Goal: Task Accomplishment & Management: Manage account settings

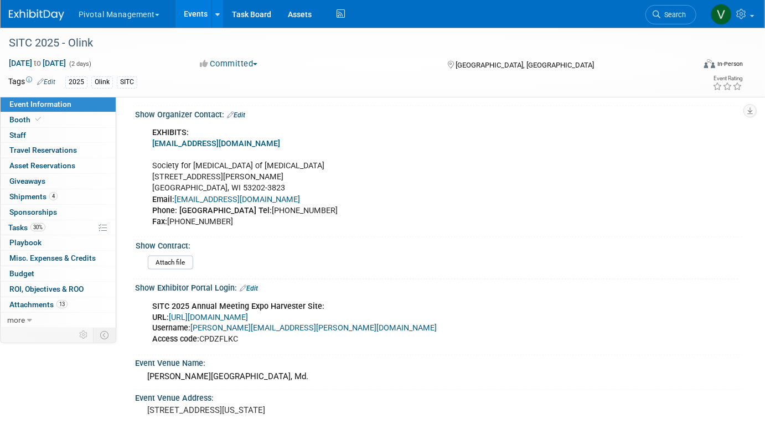
scroll to position [722, 0]
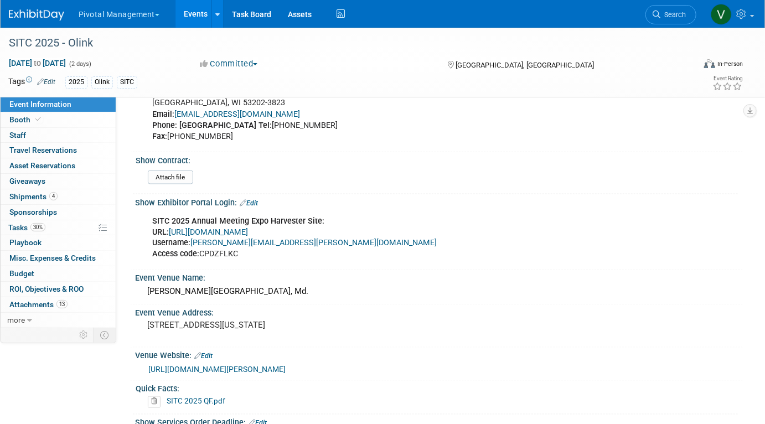
click at [248, 231] on link "https://www.conferenceharvester.com/harvester2ex/login.asp?EventKey=NAKXYFLC" at bounding box center [208, 232] width 79 height 9
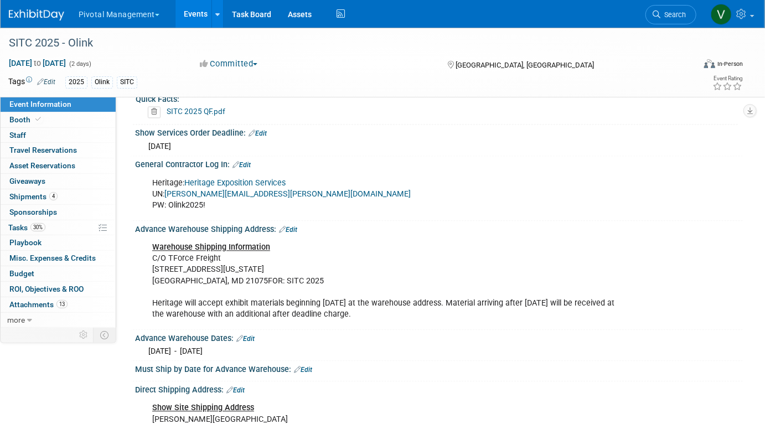
scroll to position [1009, 0]
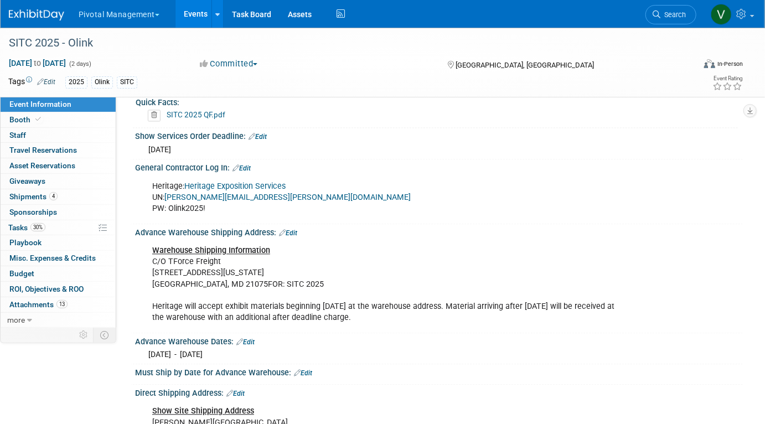
click at [238, 191] on link "Heritage Exposition Services" at bounding box center [234, 186] width 101 height 9
click at [193, 17] on link "Events" at bounding box center [196, 14] width 40 height 28
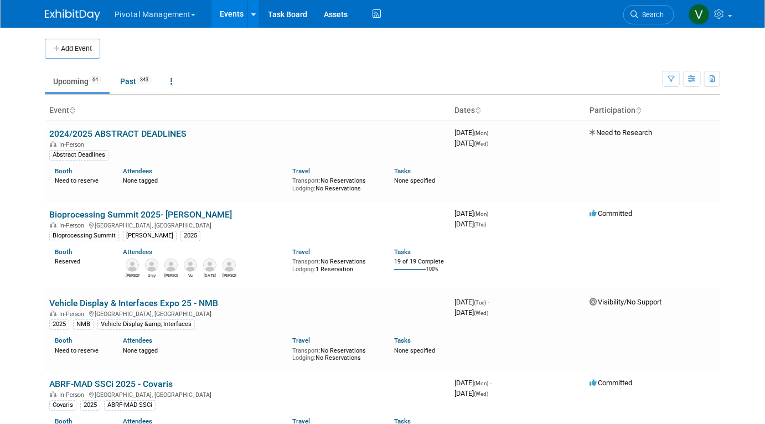
scroll to position [1784, 0]
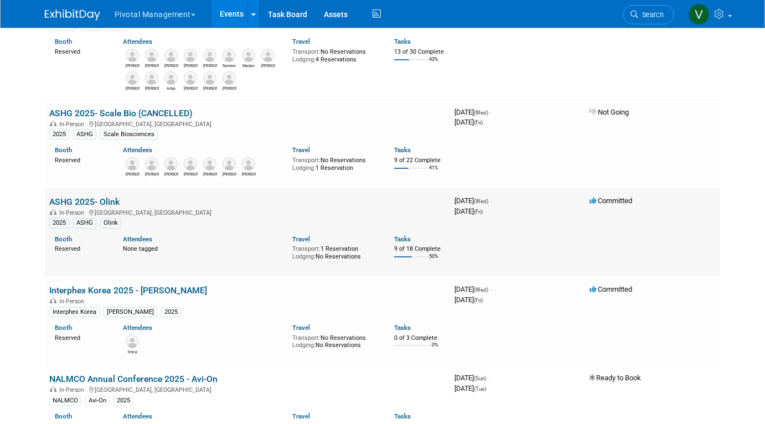
click at [73, 207] on link "ASHG 2025- Olink" at bounding box center [84, 202] width 70 height 11
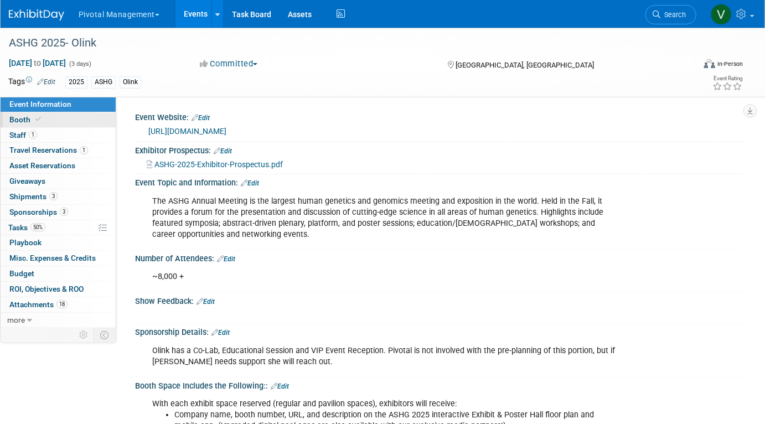
click at [68, 119] on link "Booth" at bounding box center [58, 119] width 115 height 15
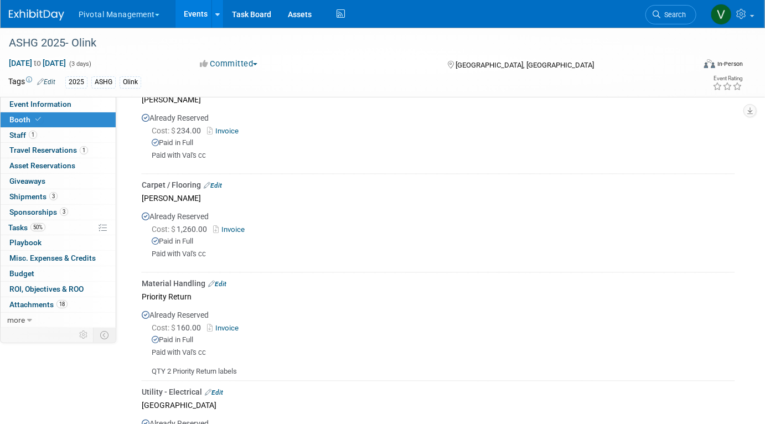
scroll to position [865, 0]
click at [243, 224] on link "Invoice" at bounding box center [231, 228] width 36 height 8
click at [203, 17] on link "Events" at bounding box center [196, 14] width 40 height 28
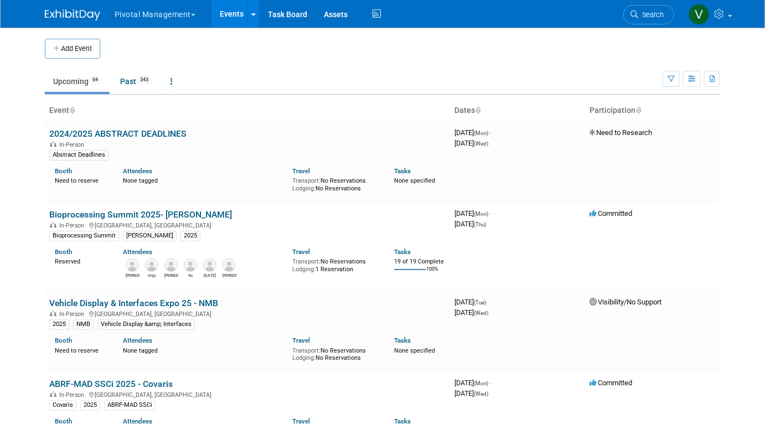
scroll to position [2488, 0]
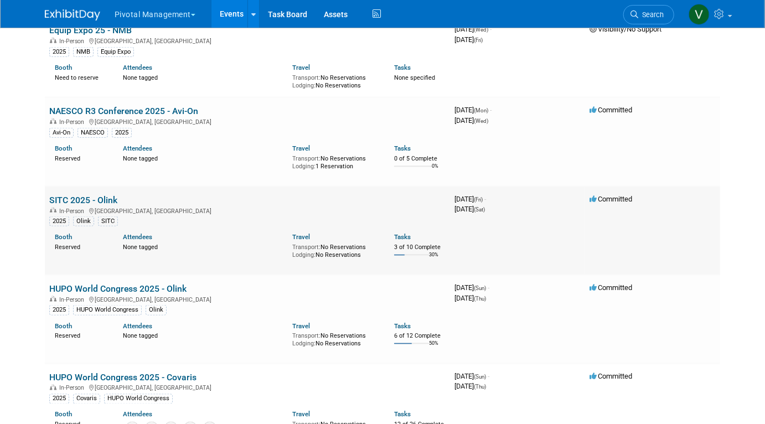
click at [80, 205] on link "SITC 2025 - Olink" at bounding box center [83, 200] width 68 height 11
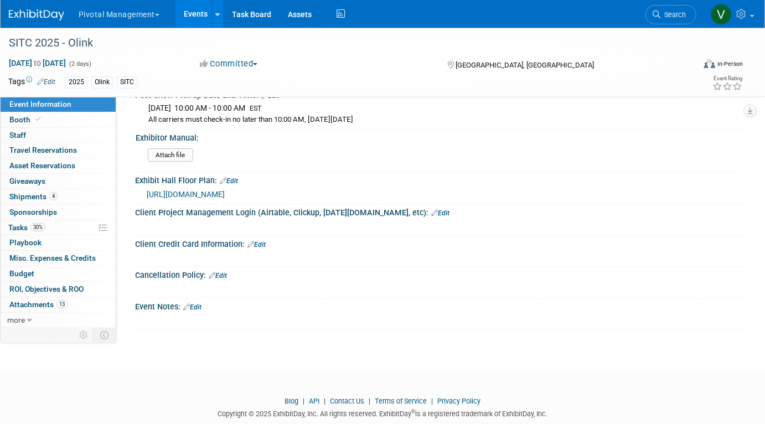
scroll to position [1595, 0]
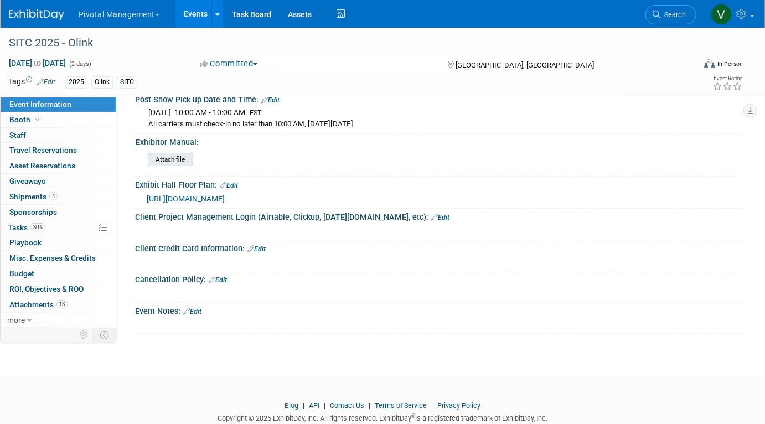
click at [179, 166] on input "file" at bounding box center [117, 159] width 151 height 13
type input "C:\fakepath\SITC 2025 Exhibitor Manual.pdf"
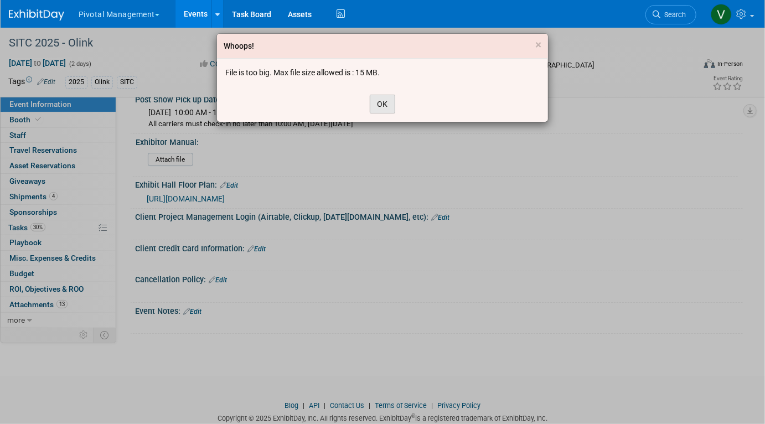
click at [385, 104] on button "OK" at bounding box center [382, 104] width 25 height 19
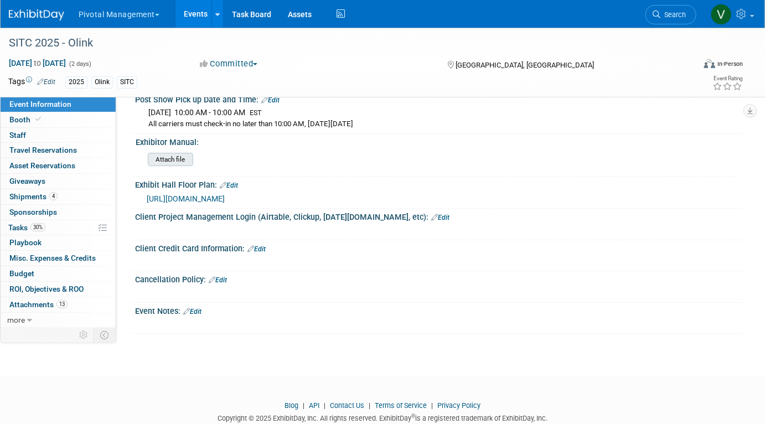
click at [166, 166] on input "file" at bounding box center [117, 159] width 151 height 13
click at [204, 6] on link "Events" at bounding box center [196, 14] width 40 height 28
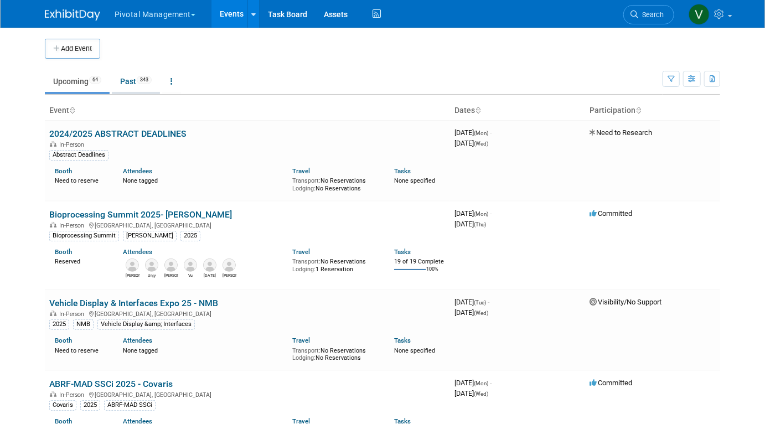
click at [135, 80] on link "Past 343" at bounding box center [136, 81] width 48 height 21
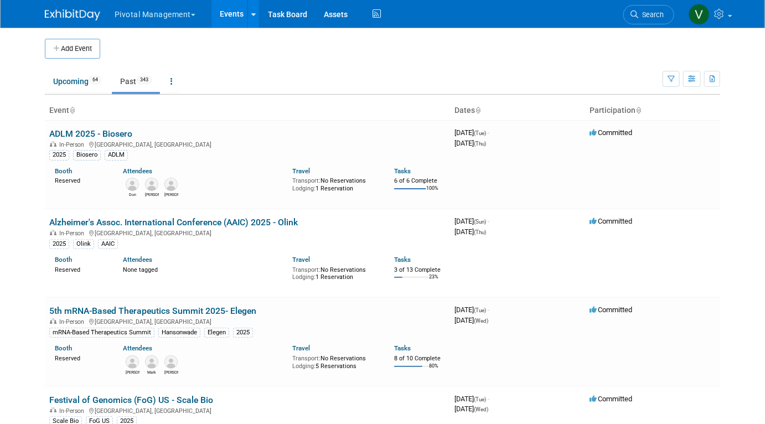
scroll to position [358, 0]
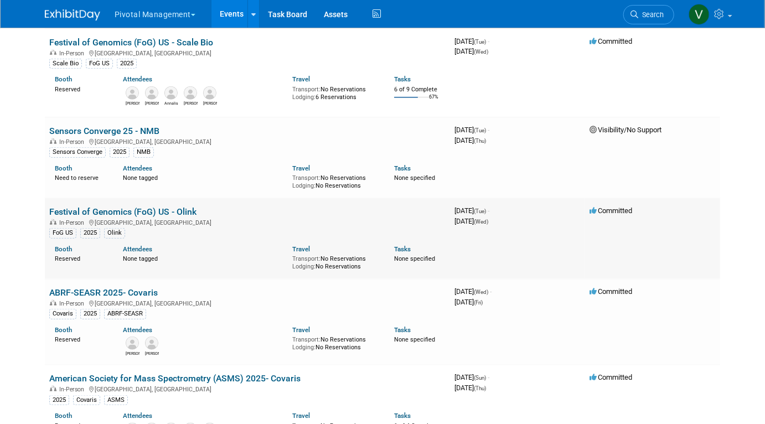
click at [150, 212] on link "Festival of Genomics (FoG) US - Olink" at bounding box center [122, 212] width 147 height 11
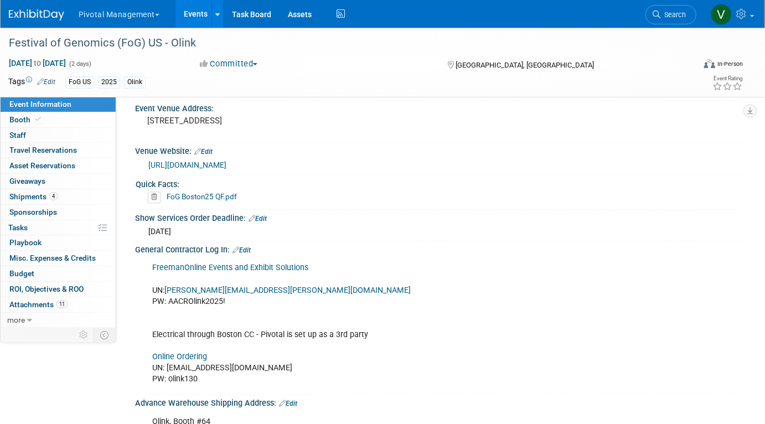
scroll to position [1181, 0]
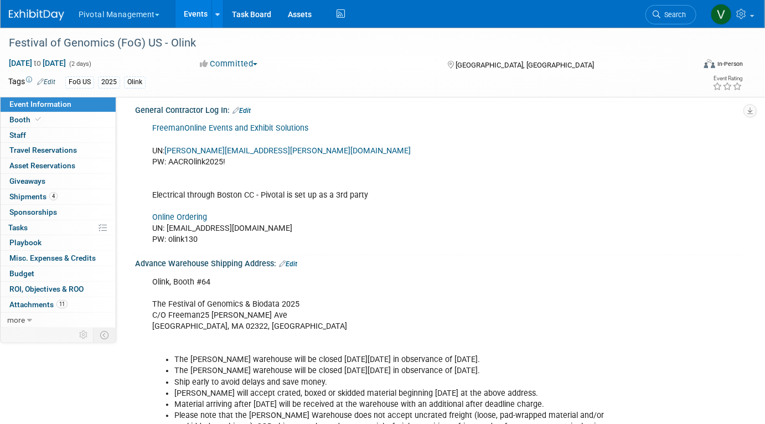
click at [201, 4] on link "Events" at bounding box center [196, 14] width 40 height 28
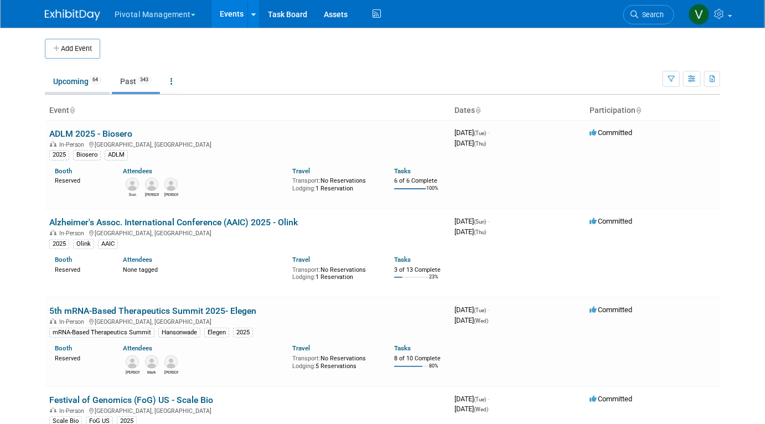
click at [78, 81] on link "Upcoming 64" at bounding box center [77, 81] width 65 height 21
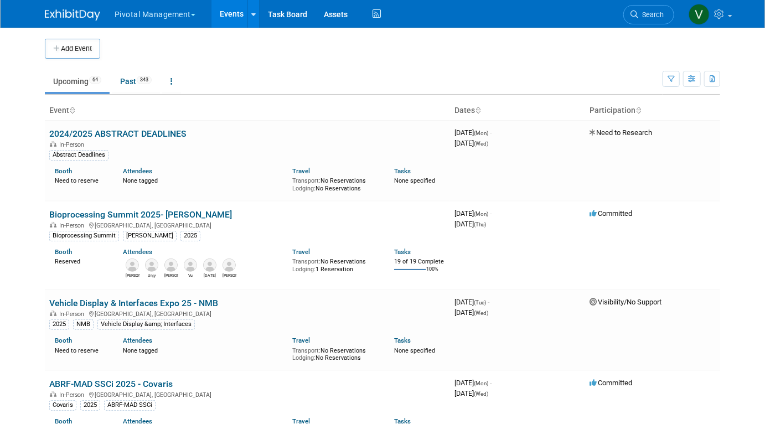
scroll to position [2488, 0]
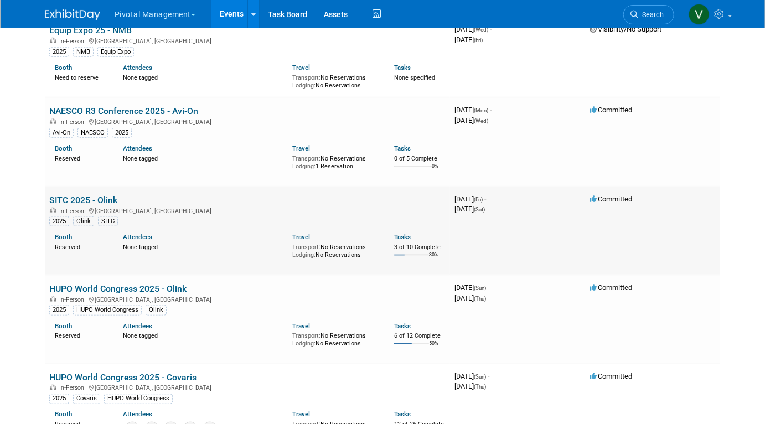
click at [103, 205] on link "SITC 2025 - Olink" at bounding box center [83, 200] width 68 height 11
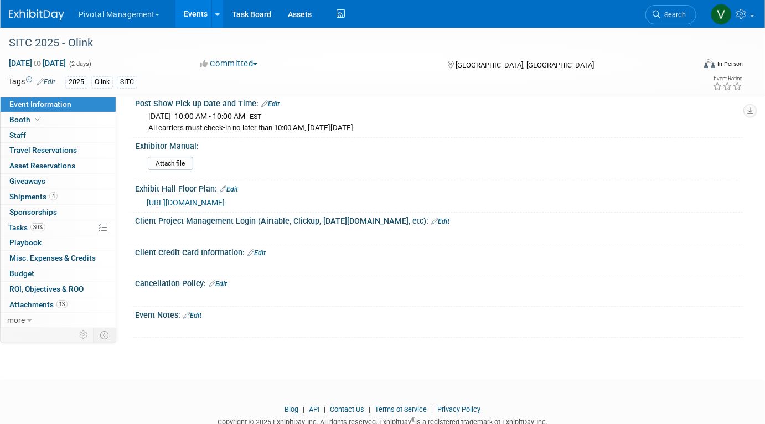
scroll to position [1587, 0]
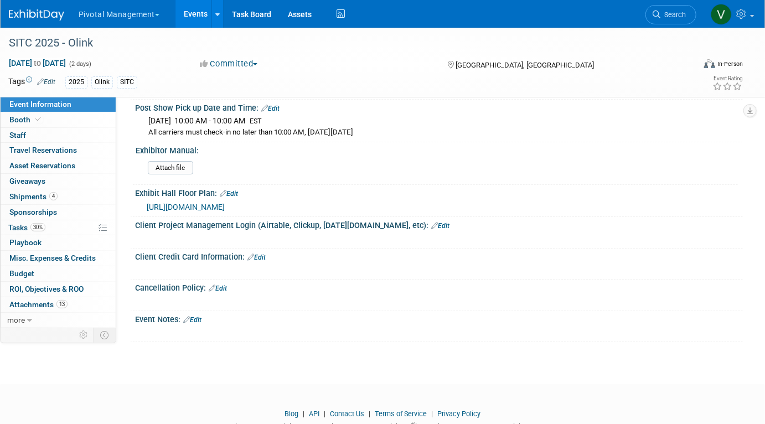
click at [225, 212] on span "https://www.conferenceharvester.com/floorplan/v2/index.asp?EventKey=NAKXYFLC" at bounding box center [186, 207] width 78 height 9
click at [76, 135] on link "0 Staff 0" at bounding box center [58, 135] width 115 height 15
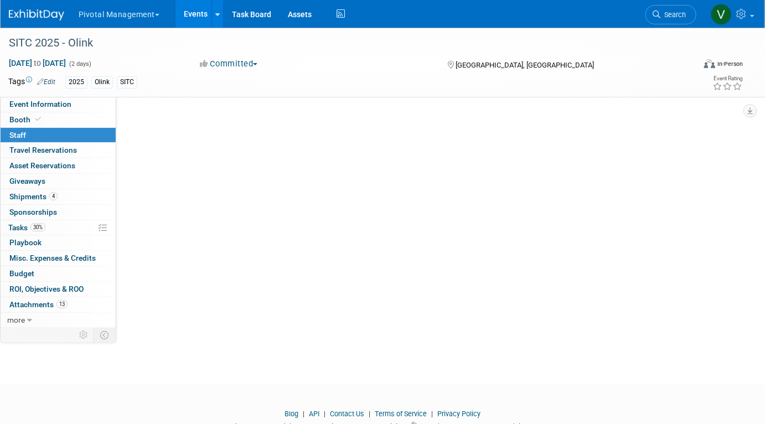
scroll to position [0, 0]
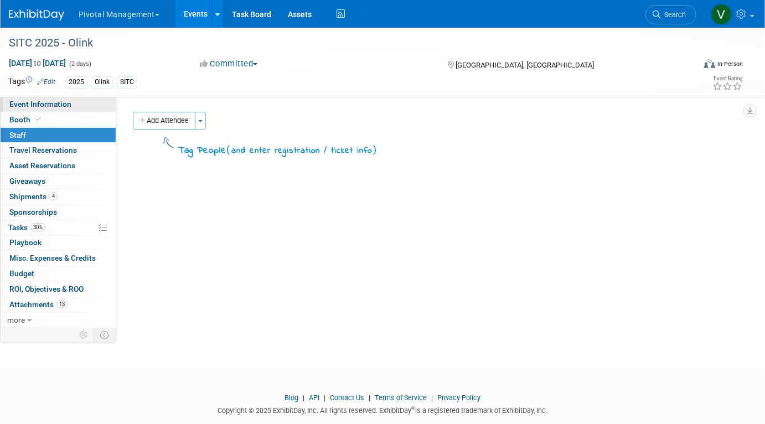
click at [91, 108] on link "Event Information" at bounding box center [58, 104] width 115 height 15
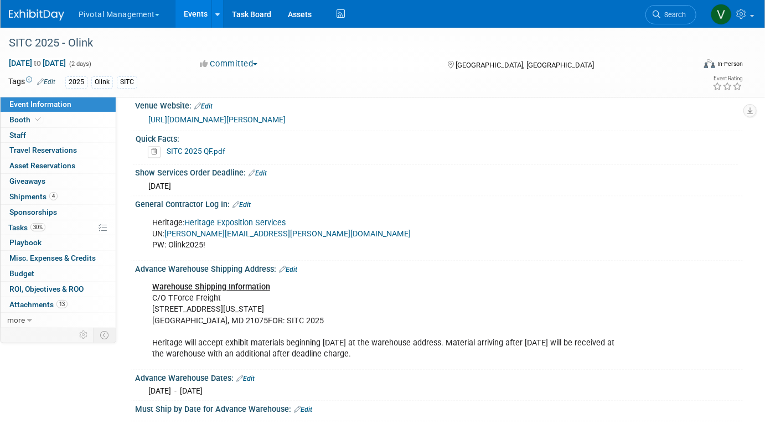
scroll to position [969, 0]
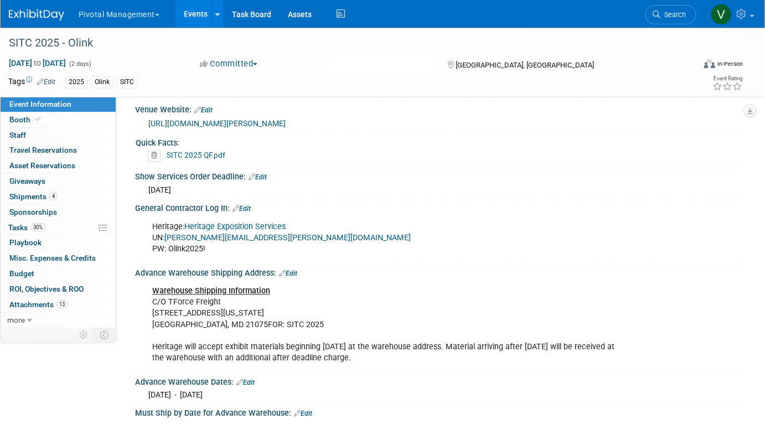
click at [248, 213] on link "Edit" at bounding box center [242, 209] width 18 height 8
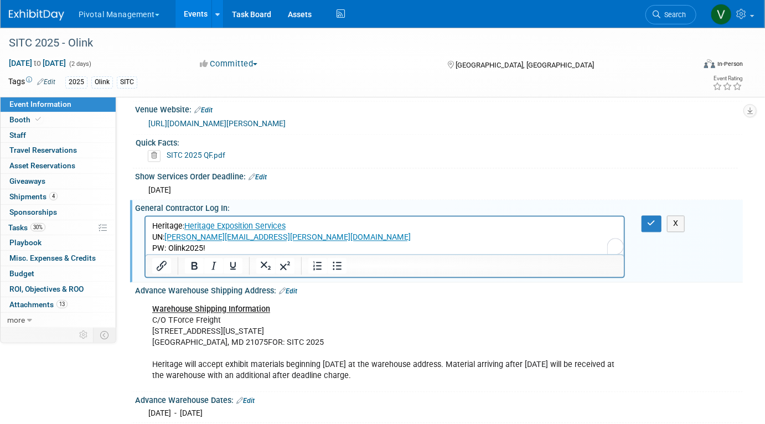
scroll to position [0, 0]
click at [235, 251] on p "Heritage: Heritage Exposition Services UN: natalia.ovalles@olink.com PW: Olink2…" at bounding box center [385, 237] width 466 height 33
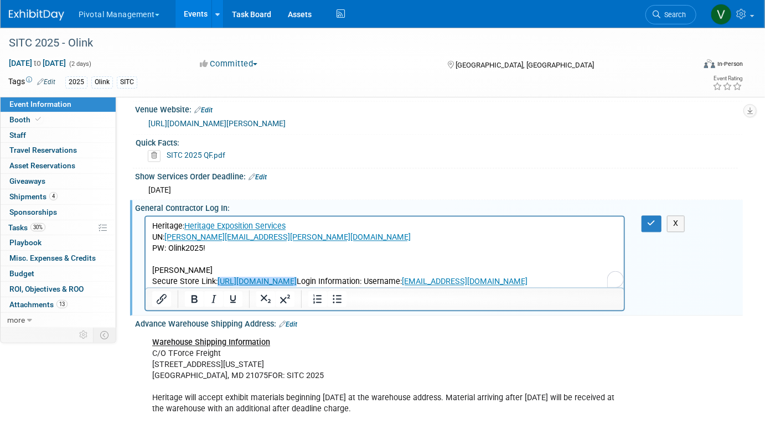
click at [388, 280] on p "Secure Store Link: https://gaylordnational.boomerecommerce.com﻿ Login Informati…" at bounding box center [385, 281] width 466 height 11
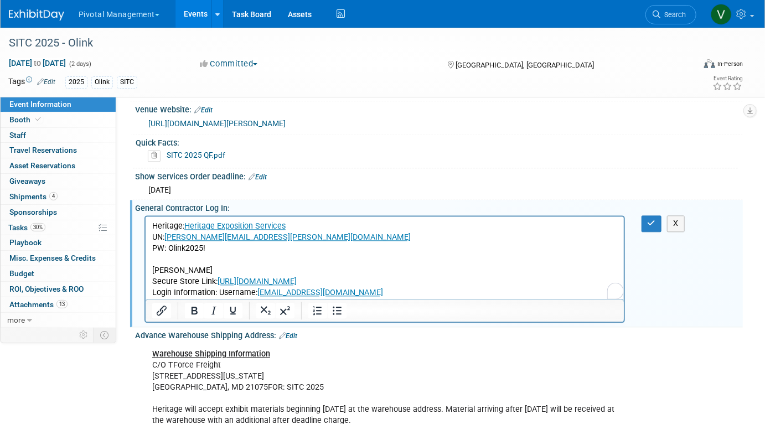
click at [218, 292] on p "Login Information: Username: vweld@pivotalmgt.com" at bounding box center [385, 292] width 466 height 11
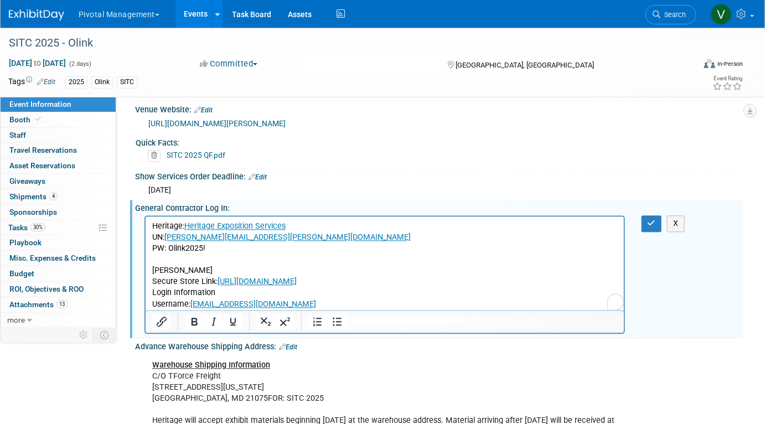
click at [292, 303] on p "Username: vweld@pivotalmgt.com" at bounding box center [385, 304] width 466 height 11
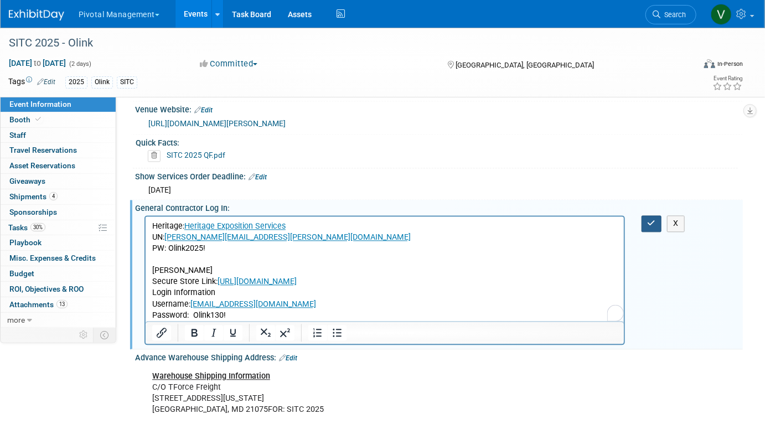
click at [653, 227] on icon "button" at bounding box center [652, 223] width 8 height 8
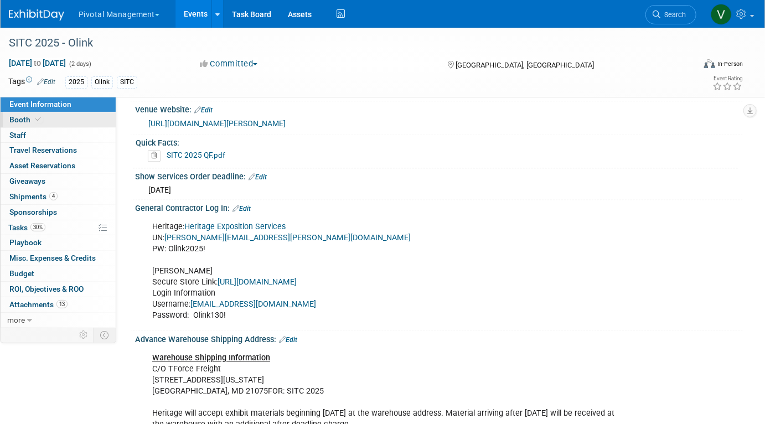
click at [89, 123] on link "Booth" at bounding box center [58, 119] width 115 height 15
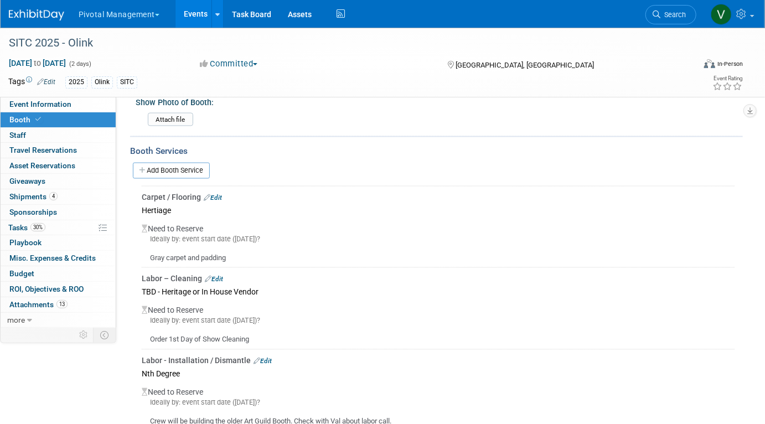
scroll to position [810, 0]
click at [219, 193] on link "Edit" at bounding box center [213, 197] width 18 height 8
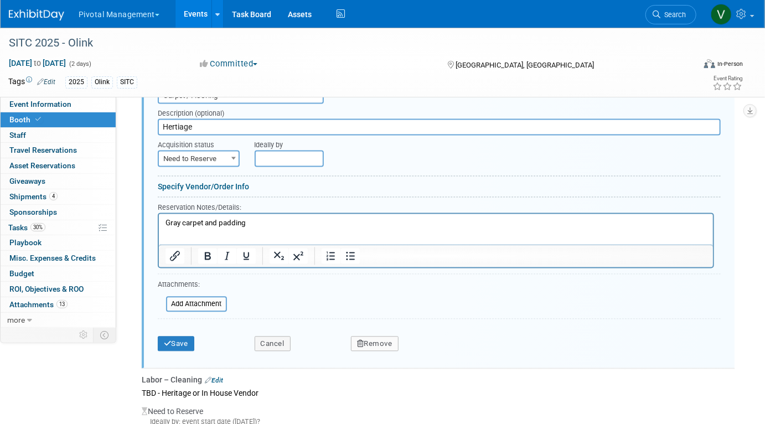
scroll to position [934, 0]
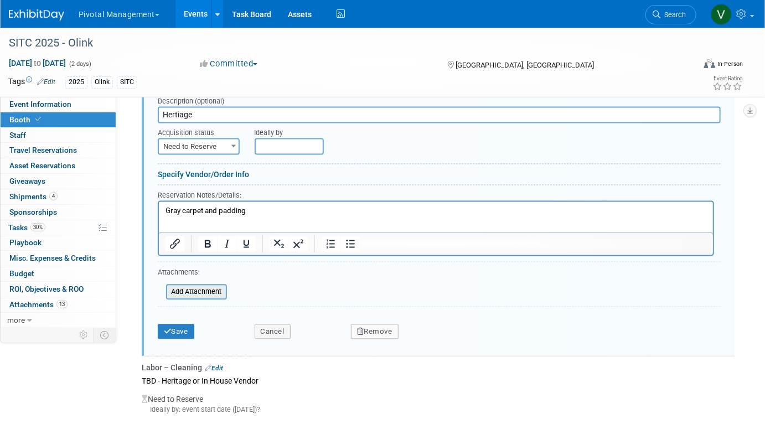
click at [205, 287] on input "file" at bounding box center [160, 292] width 132 height 13
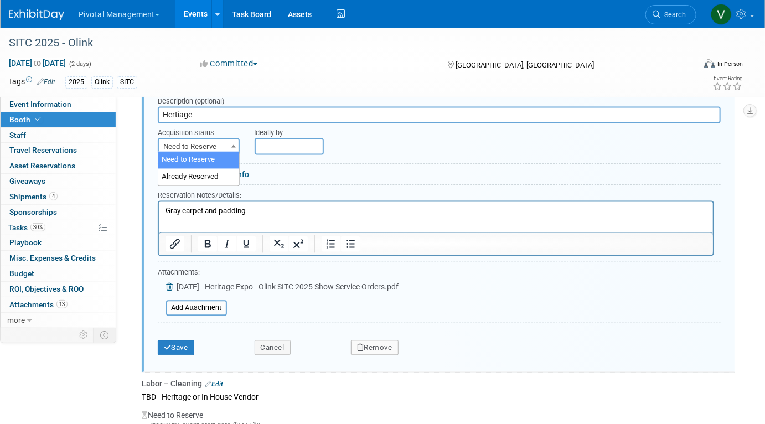
click at [233, 145] on span at bounding box center [233, 146] width 11 height 14
select select "2"
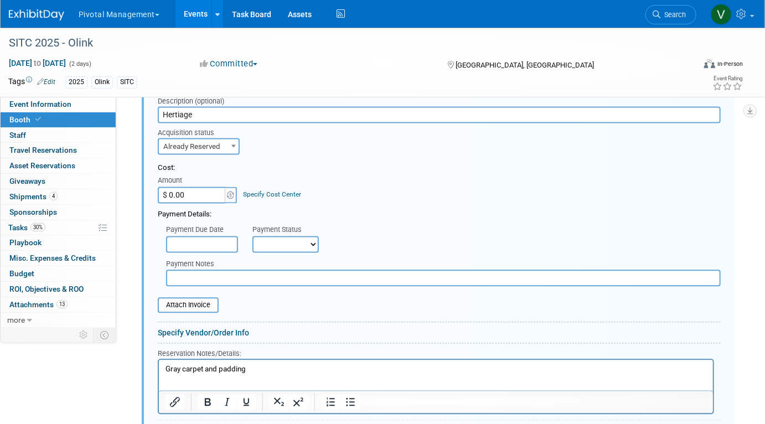
click at [204, 198] on input "$ 0.00" at bounding box center [192, 195] width 69 height 17
type input "$ 995.62"
click at [219, 240] on input "text" at bounding box center [202, 244] width 72 height 17
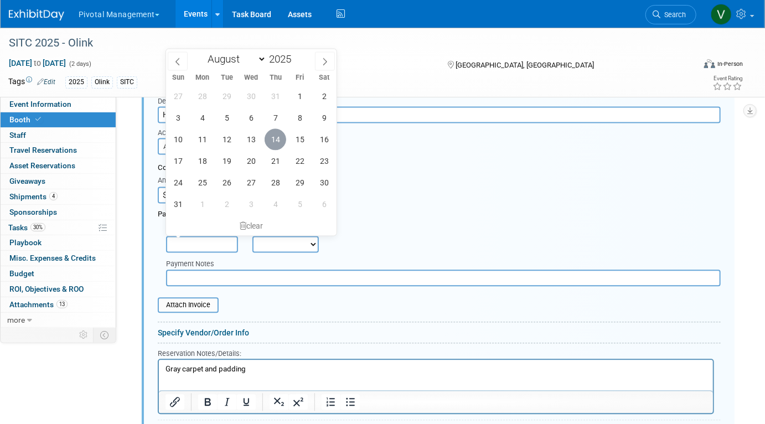
click at [277, 139] on span "14" at bounding box center [276, 140] width 22 height 22
type input "Aug 14, 2025"
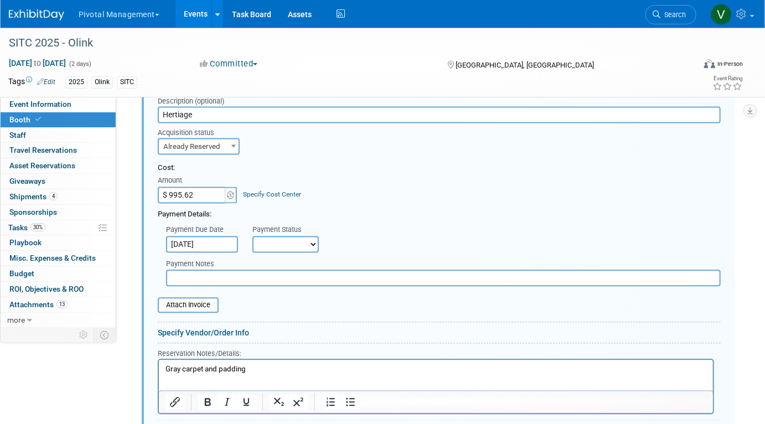
click at [287, 243] on select "Not Paid Yet Partially Paid Paid in Full" at bounding box center [286, 244] width 66 height 17
select select "1"
click at [253, 236] on select "Not Paid Yet Partially Paid Paid in Full" at bounding box center [286, 244] width 66 height 17
click at [310, 278] on input "text" at bounding box center [443, 278] width 555 height 17
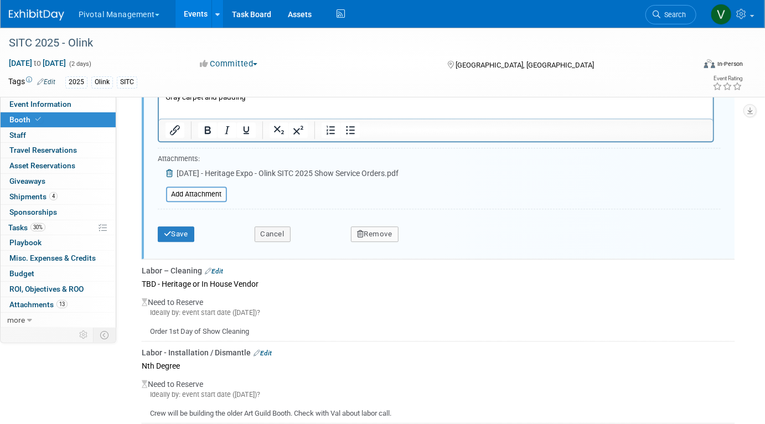
scroll to position [1213, 0]
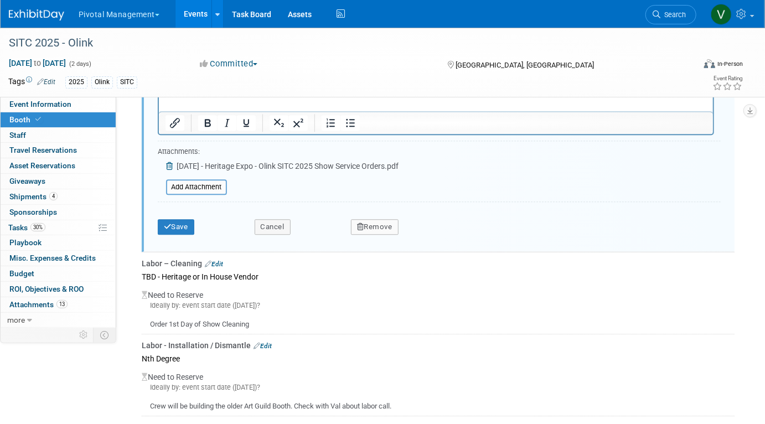
type input "Paid on Valerie's CC 1026"
click at [176, 235] on div "Save Cancel Remove" at bounding box center [439, 224] width 563 height 34
click at [176, 219] on button "Save" at bounding box center [176, 227] width 37 height 16
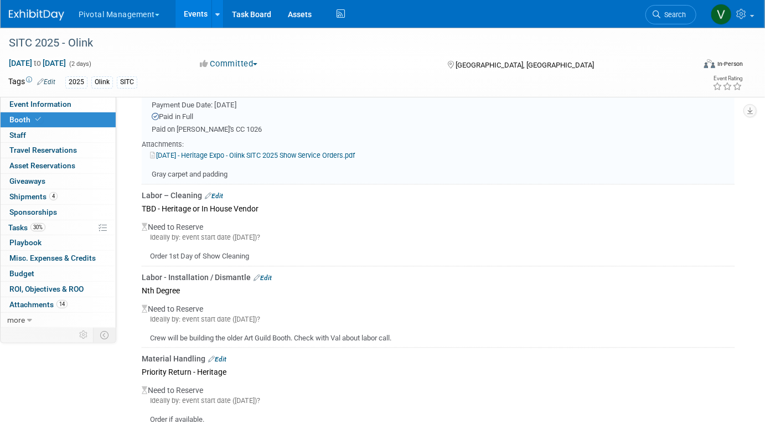
scroll to position [983, 0]
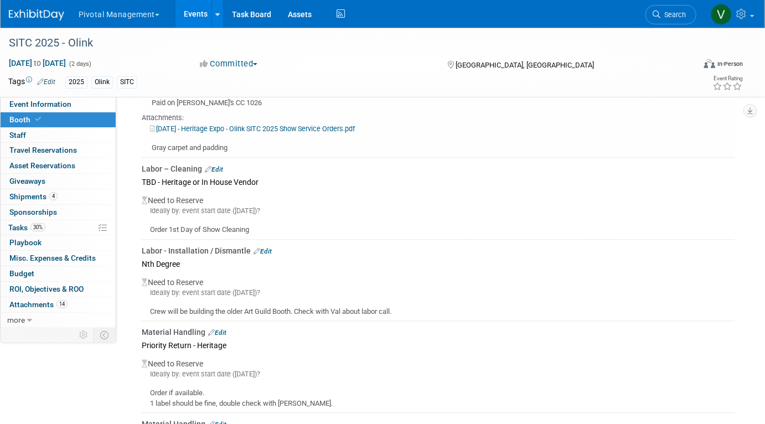
click at [220, 166] on link "Edit" at bounding box center [214, 170] width 18 height 8
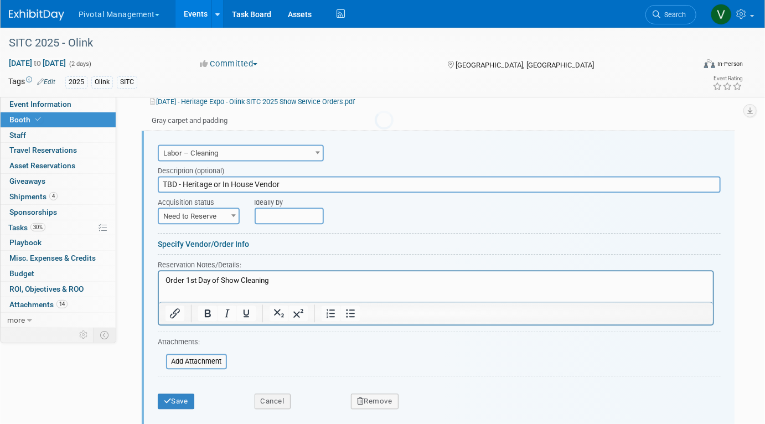
scroll to position [0, 0]
click at [185, 179] on input "TBD - Heritage or In House Vendor" at bounding box center [439, 183] width 563 height 17
drag, startPoint x: 185, startPoint y: 180, endPoint x: 159, endPoint y: 181, distance: 26.0
click at [159, 181] on input "TBD - Heritage or In House Vendor" at bounding box center [439, 183] width 563 height 17
drag, startPoint x: 194, startPoint y: 179, endPoint x: 299, endPoint y: 180, distance: 105.2
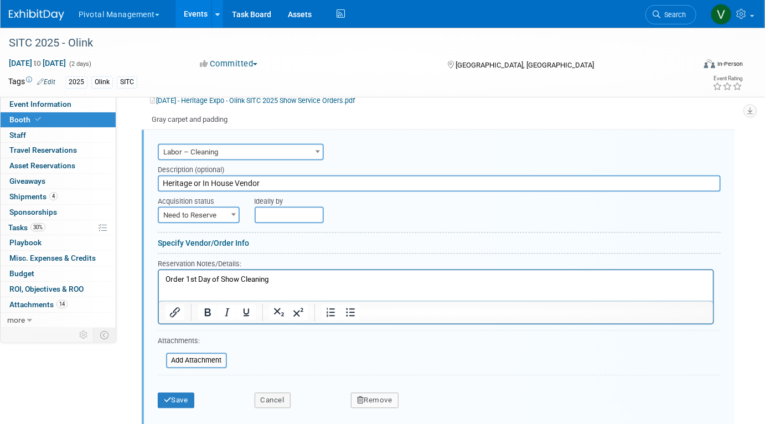
click at [299, 180] on input "Heritage or In House Vendor" at bounding box center [439, 183] width 563 height 17
type input "Heritage"
click at [234, 213] on b at bounding box center [233, 214] width 4 height 3
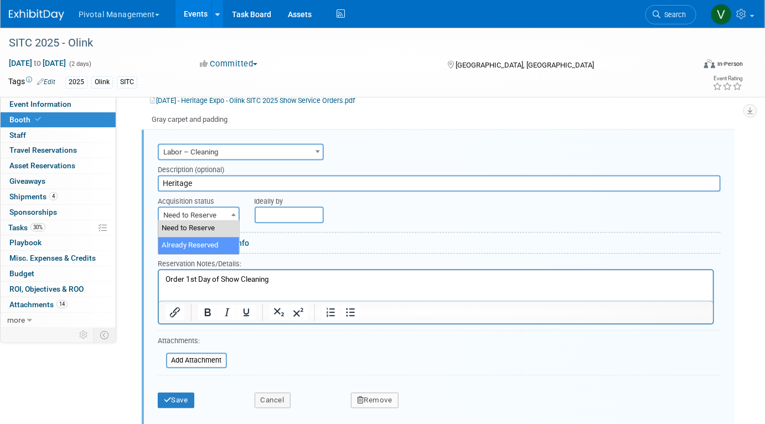
select select "2"
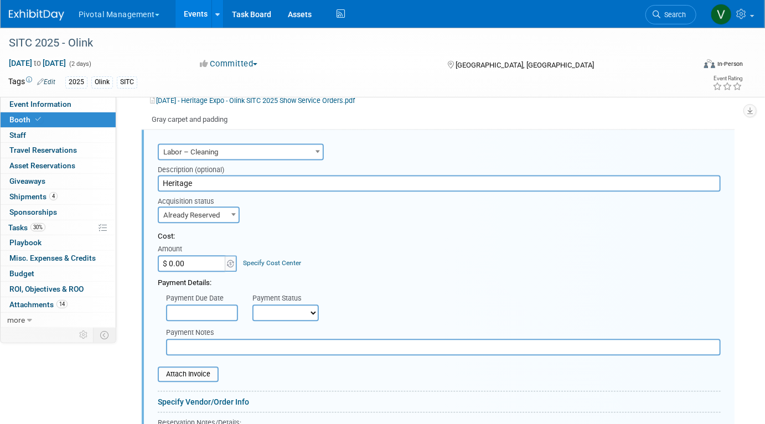
click at [199, 258] on input "$ 0.00" at bounding box center [192, 263] width 69 height 17
type input "$ 130.00"
click at [214, 305] on input "text" at bounding box center [202, 313] width 72 height 17
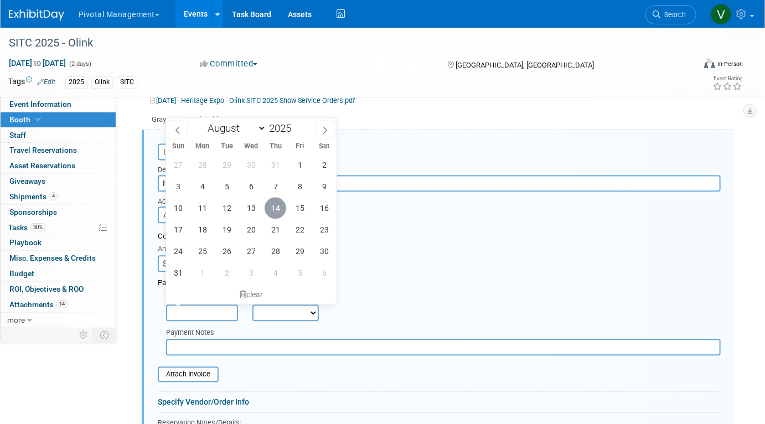
click at [279, 204] on span "14" at bounding box center [276, 208] width 22 height 22
type input "Aug 14, 2025"
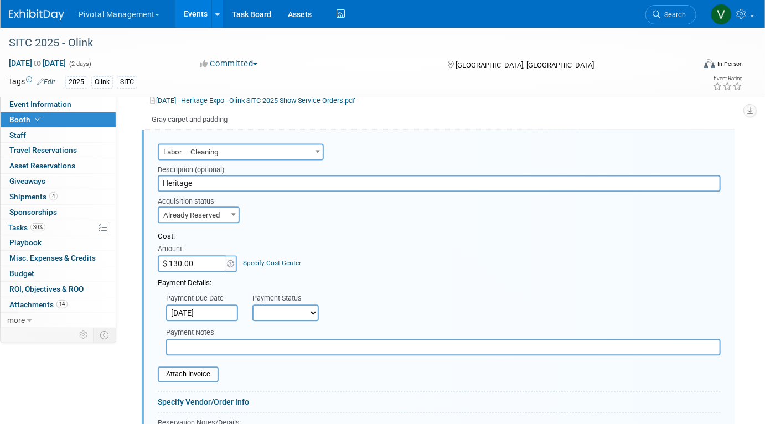
click at [278, 309] on select "Not Paid Yet Partially Paid Paid in Full" at bounding box center [286, 313] width 66 height 17
select select "1"
click at [253, 305] on select "Not Paid Yet Partially Paid Paid in Full" at bounding box center [286, 313] width 66 height 17
drag, startPoint x: 278, startPoint y: 309, endPoint x: 262, endPoint y: 344, distance: 38.9
click at [262, 344] on input "text" at bounding box center [443, 347] width 555 height 17
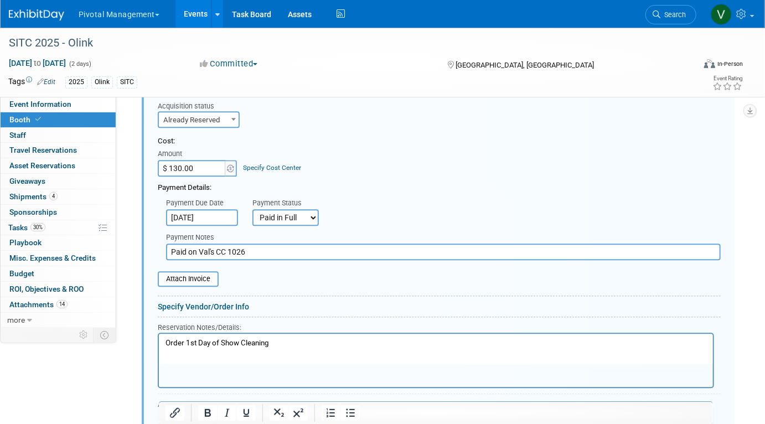
scroll to position [1191, 0]
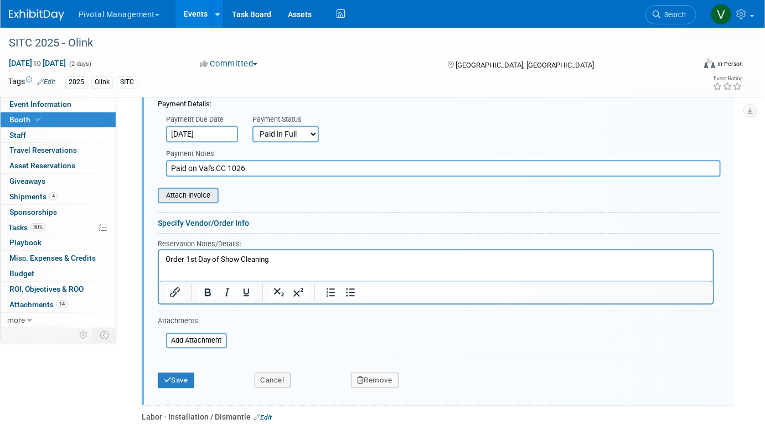
type input "Paid on Val's CC 1026"
click at [197, 192] on input "file" at bounding box center [152, 195] width 132 height 13
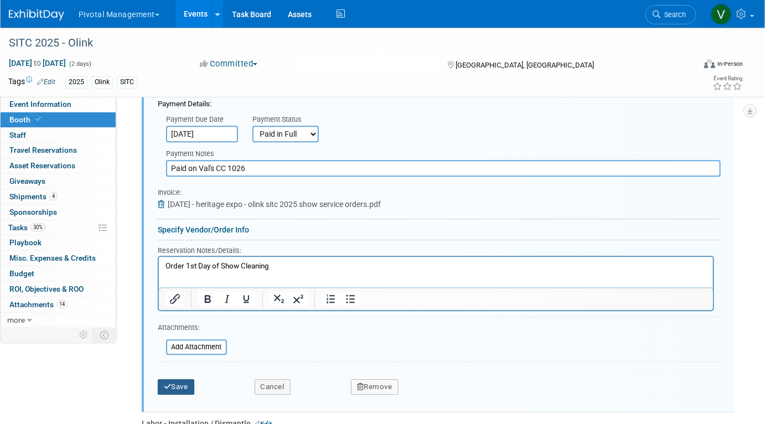
click at [181, 383] on button "Save" at bounding box center [176, 387] width 37 height 16
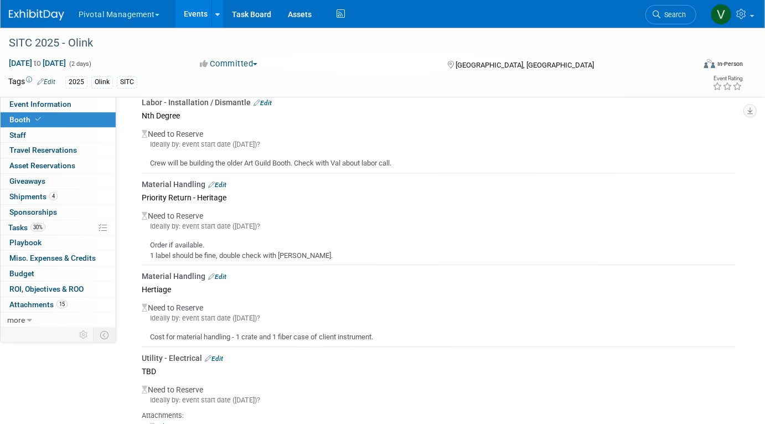
scroll to position [1173, 0]
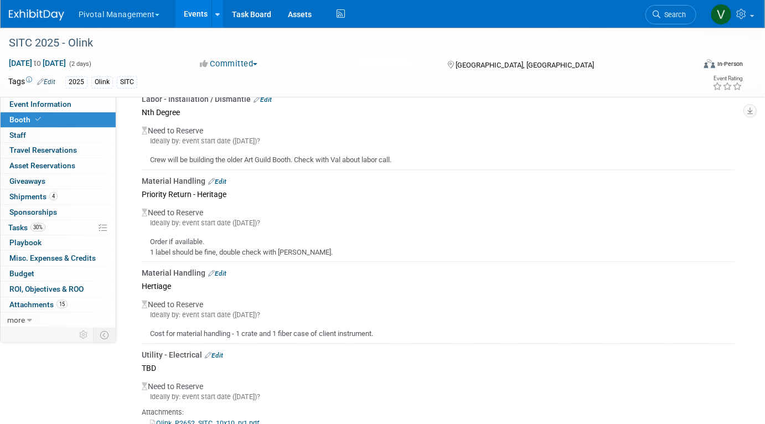
click at [221, 178] on link "Edit" at bounding box center [217, 182] width 18 height 8
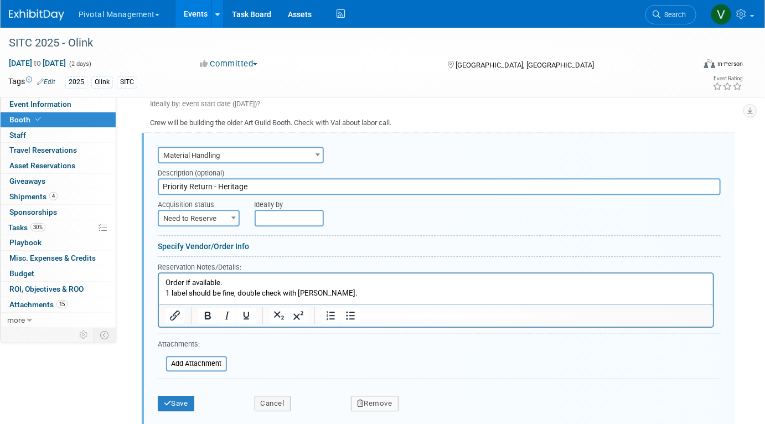
scroll to position [1213, 0]
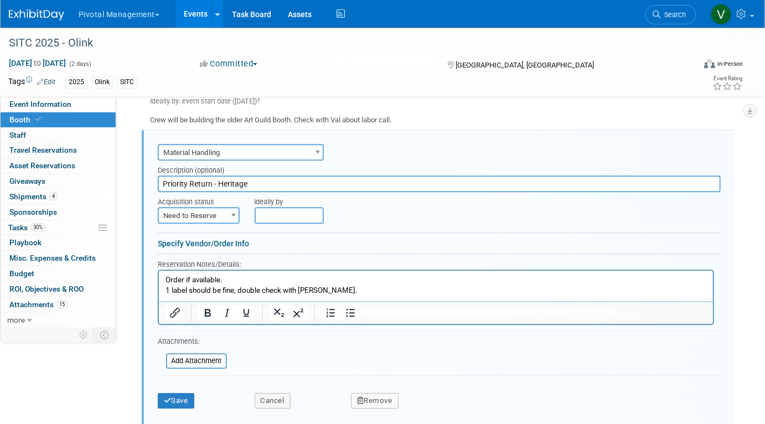
click at [267, 178] on input "Priority Return - Heritage" at bounding box center [439, 184] width 563 height 17
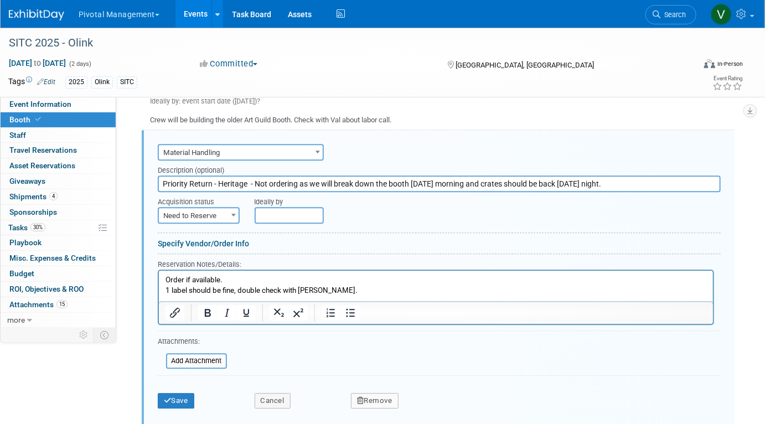
type input "Priority Return - Heritage - Not ordering as we will break down the booth on Su…"
click at [199, 212] on span "Need to Reserve" at bounding box center [199, 216] width 80 height 16
click at [417, 226] on form "Audio / Video Carpet / Flooring Catering / Food / Beverage Floral / Decorative …" at bounding box center [439, 277] width 563 height 273
click at [180, 398] on button "Save" at bounding box center [176, 401] width 37 height 16
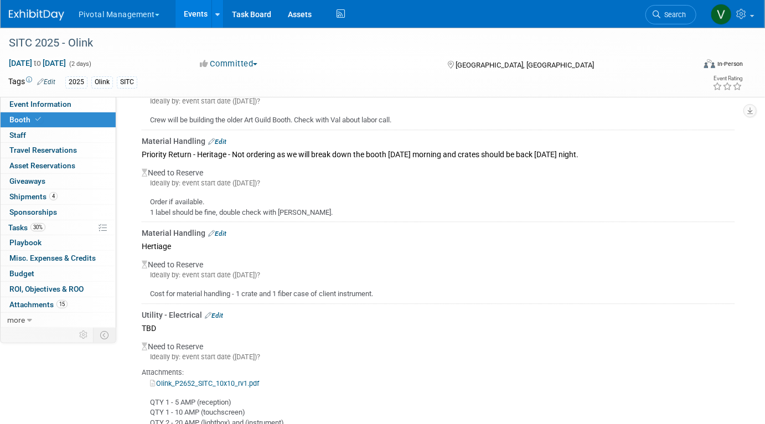
click at [222, 230] on link "Edit" at bounding box center [217, 234] width 18 height 8
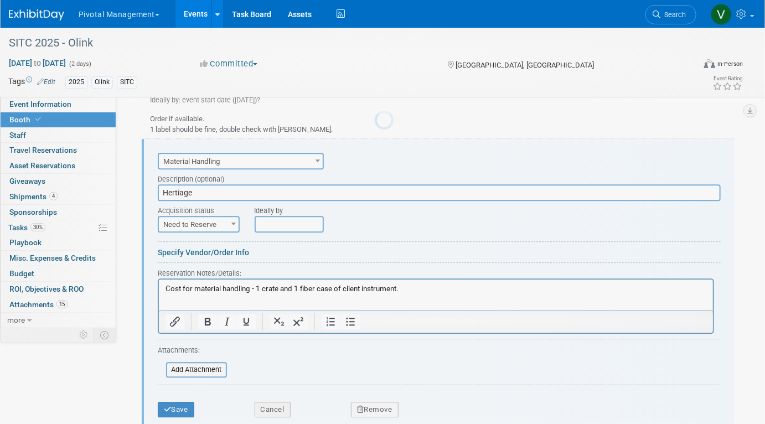
scroll to position [0, 0]
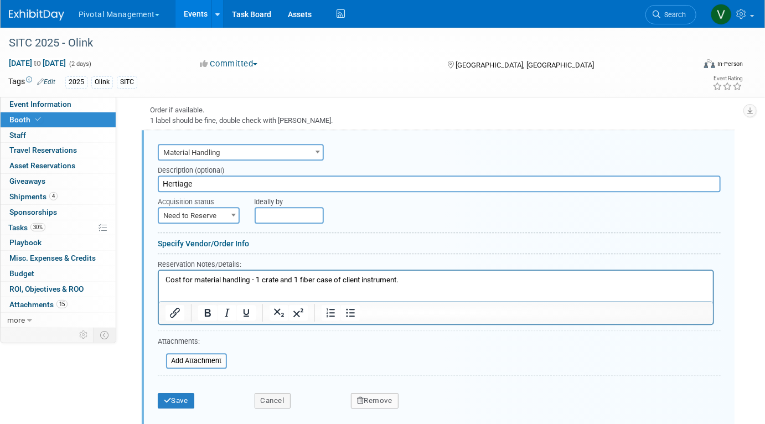
click at [420, 280] on p "Cost for material handling - 1 crate and 1 fiber case of client instrument." at bounding box center [436, 280] width 542 height 11
click at [194, 212] on span "Need to Reserve" at bounding box center [199, 216] width 80 height 16
select select "2"
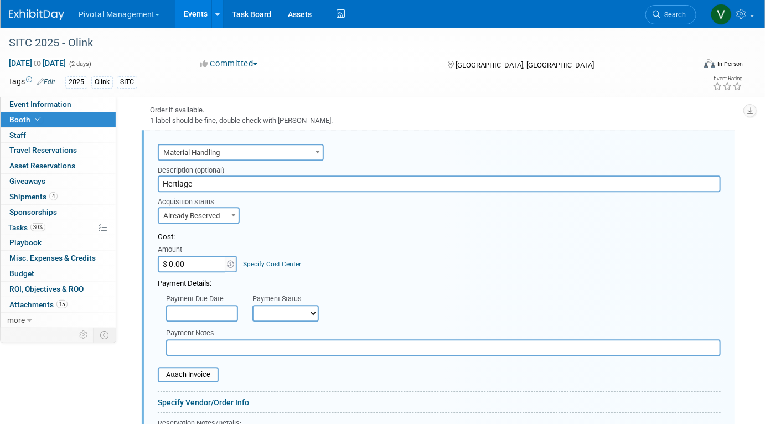
click at [190, 259] on input "$ 0.00" at bounding box center [192, 264] width 69 height 17
paste input "2,721.12"
type input "$ 2,721.12"
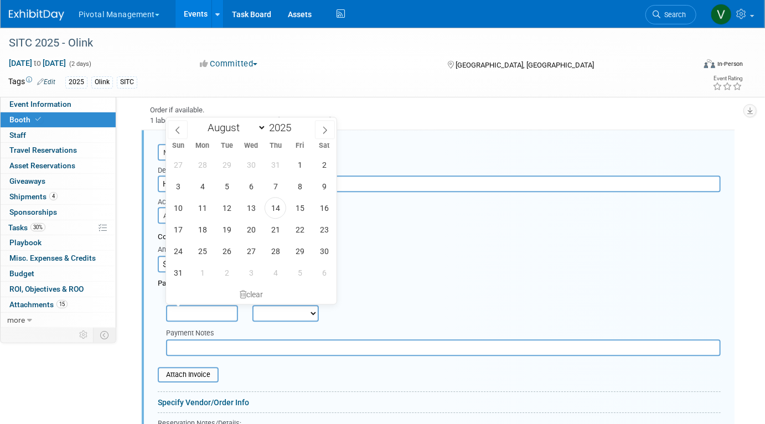
click at [205, 308] on input "text" at bounding box center [202, 313] width 72 height 17
click at [276, 208] on span "14" at bounding box center [276, 208] width 22 height 22
type input "Aug 14, 2025"
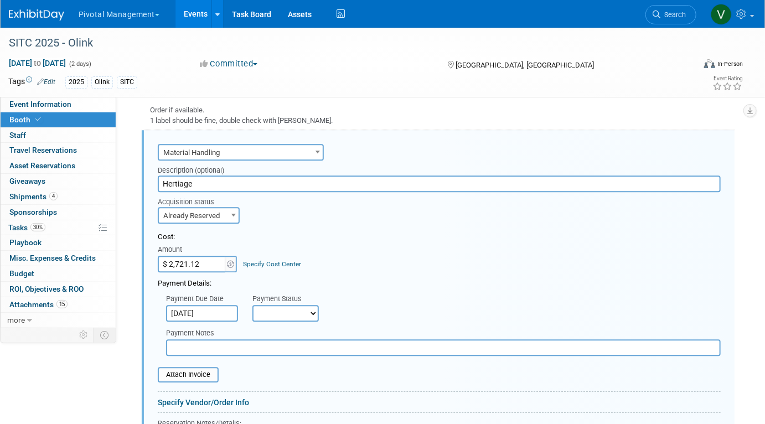
click at [282, 308] on select "Not Paid Yet Partially Paid Paid in Full" at bounding box center [286, 313] width 66 height 17
select select "3"
click at [253, 305] on select "Not Paid Yet Partially Paid Paid in Full" at bounding box center [286, 313] width 66 height 17
click at [255, 339] on input "text" at bounding box center [443, 347] width 555 height 17
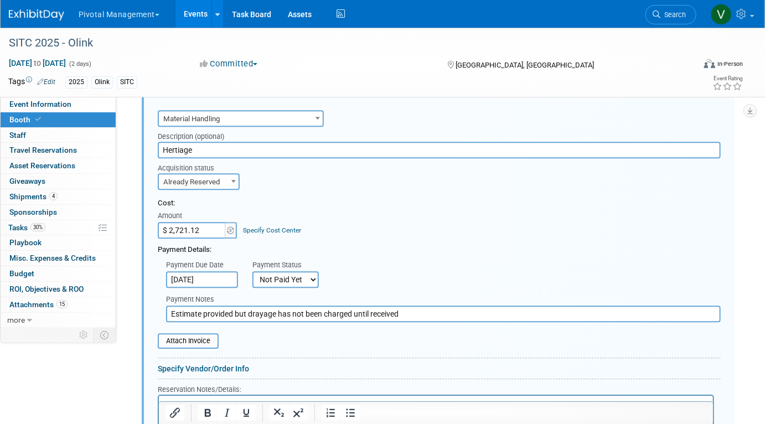
scroll to position [1368, 0]
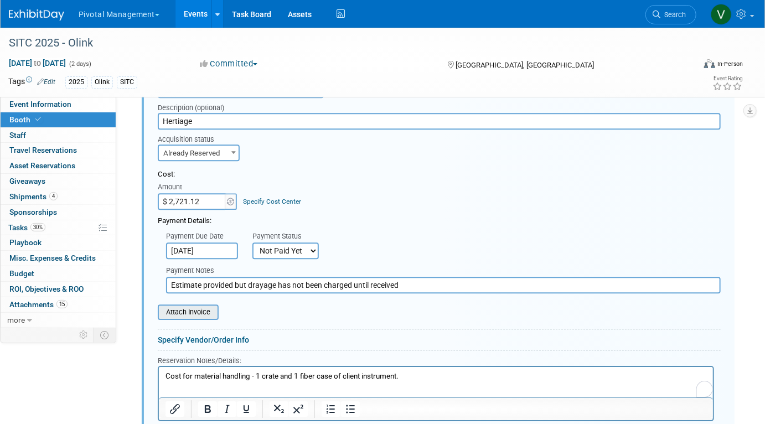
type input "Estimate provided but drayage has not been charged until received"
click at [206, 309] on input "file" at bounding box center [152, 312] width 132 height 13
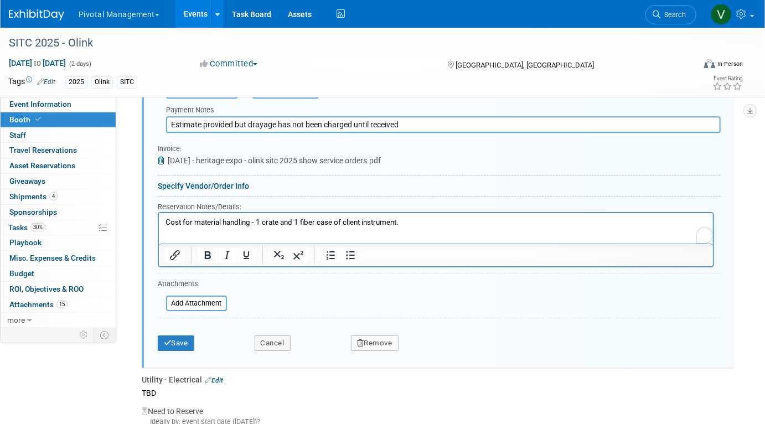
scroll to position [1529, 0]
click at [171, 339] on button "Save" at bounding box center [176, 343] width 37 height 16
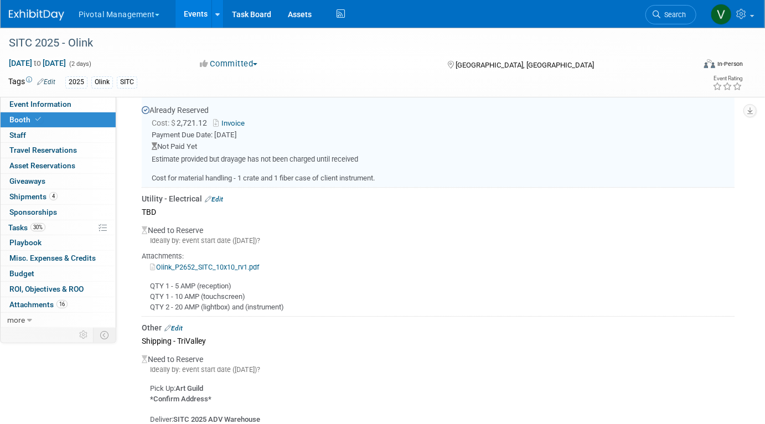
click at [218, 195] on link "Edit" at bounding box center [214, 199] width 18 height 8
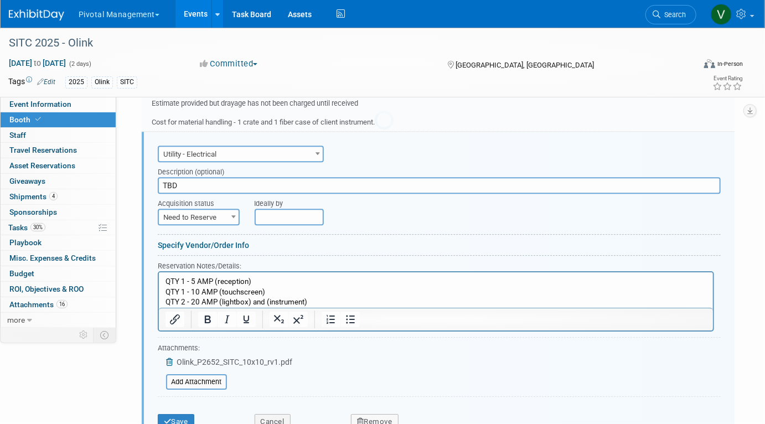
scroll to position [0, 0]
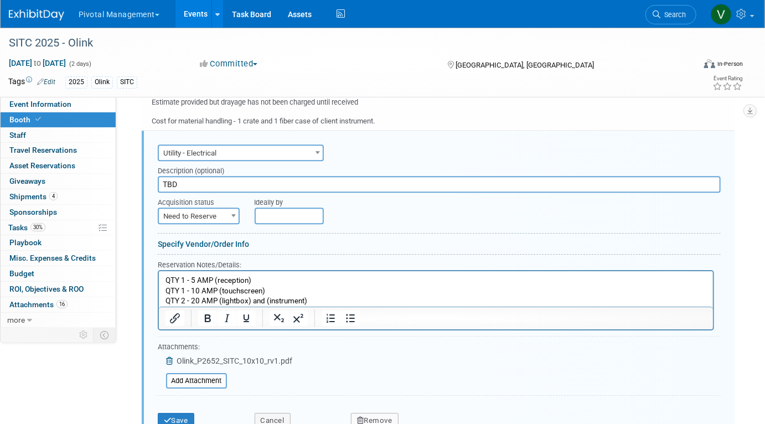
click at [212, 183] on input "TBD" at bounding box center [439, 184] width 563 height 17
type input "Gaylord"
click at [273, 299] on p "QTY 1 - 5 AMP (reception) QTY 1 - 10 AMP (touchscreen) QTY 2 - 20 AMP (lightbox…" at bounding box center [436, 291] width 542 height 31
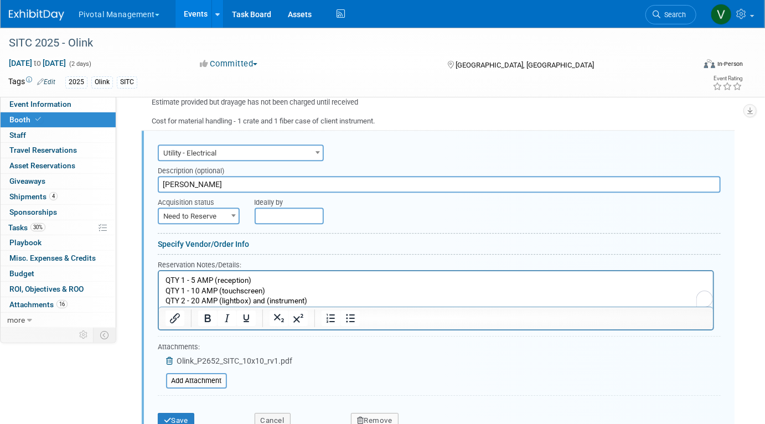
click at [274, 288] on p "QTY 1 - 5 AMP (reception) QTY 1 - 10 AMP (touchscreen) QTY 2 - 20 AMP (lightbox…" at bounding box center [436, 291] width 542 height 31
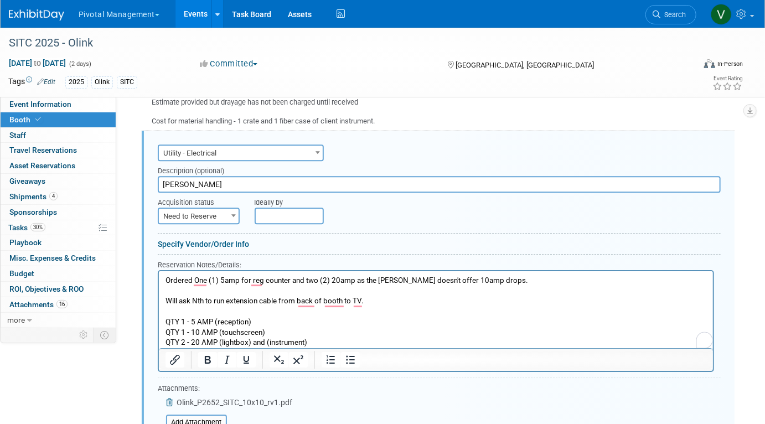
click at [261, 316] on p "Ordered One (1) 5amp for reg counter and two (2) 20amp as the Gaylord doesn't o…" at bounding box center [436, 312] width 542 height 73
click at [183, 333] on p "Ordered One (1) 5amp for reg counter and two (2) 20amp as the Gaylord doesn't o…" at bounding box center [436, 312] width 542 height 73
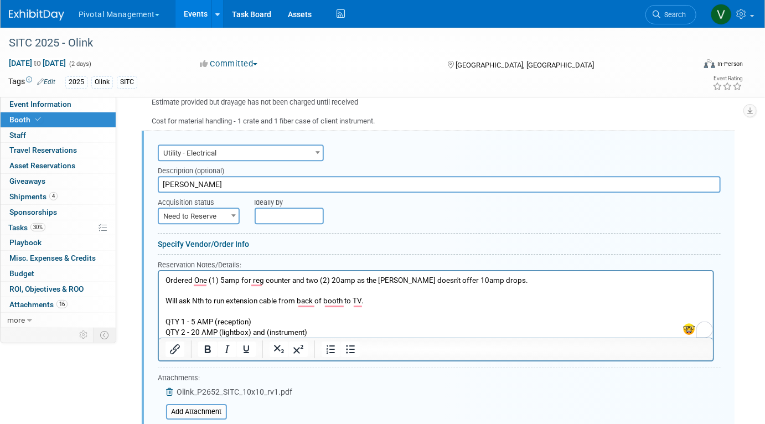
click at [244, 331] on p "Ordered One (1) 5amp for reg counter and two (2) 20amp as the Gaylord doesn't o…" at bounding box center [436, 307] width 542 height 62
click at [345, 330] on p "Ordered One (1) 5amp for reg counter and two (2) 20amp as the Gaylord doesn't o…" at bounding box center [436, 307] width 542 height 62
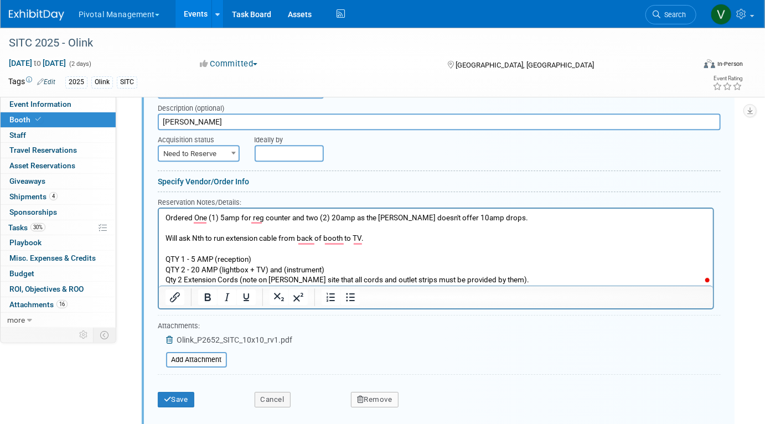
scroll to position [1490, 0]
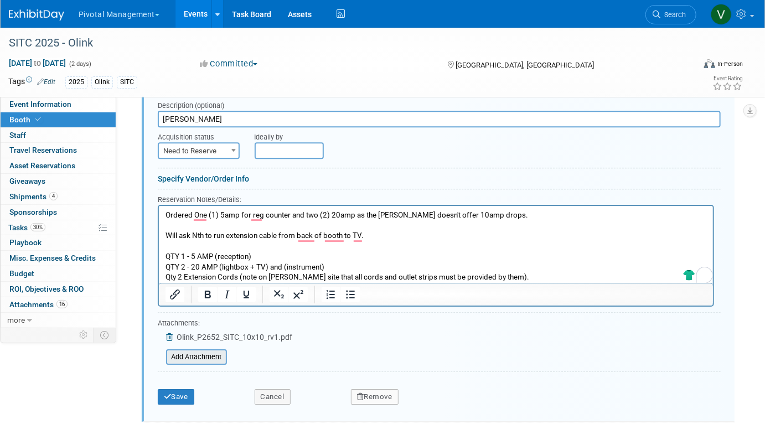
click at [208, 351] on input "file" at bounding box center [160, 357] width 132 height 13
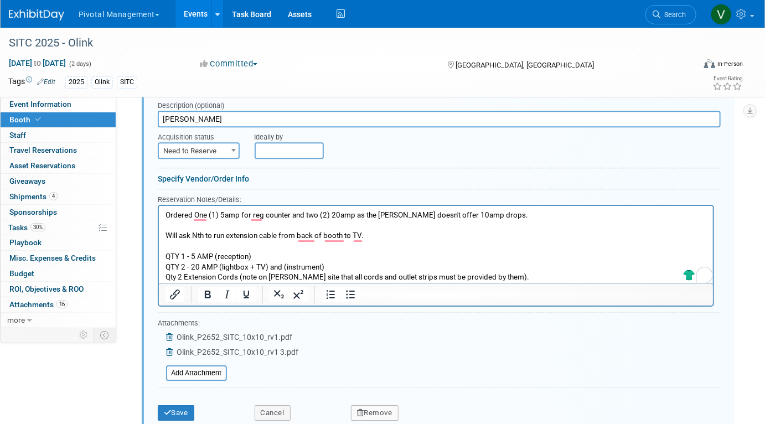
click at [169, 333] on icon at bounding box center [170, 337] width 9 height 8
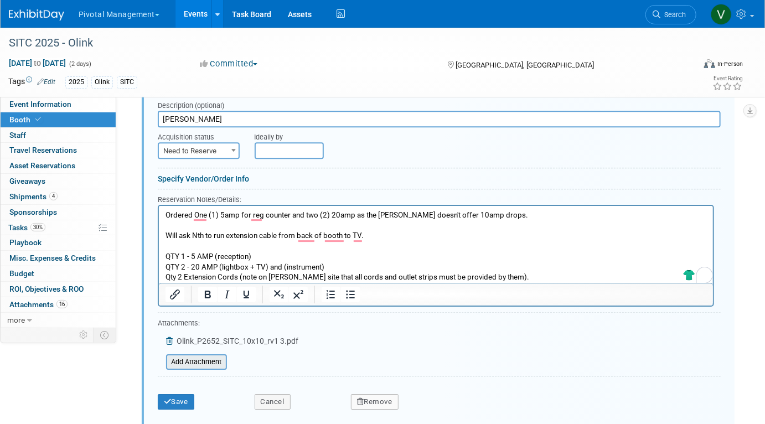
click at [188, 359] on input "file" at bounding box center [160, 362] width 132 height 13
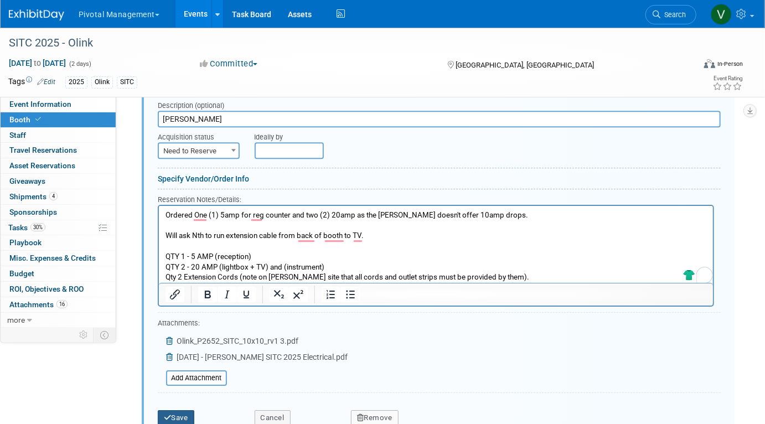
click at [191, 414] on button "Save" at bounding box center [176, 418] width 37 height 16
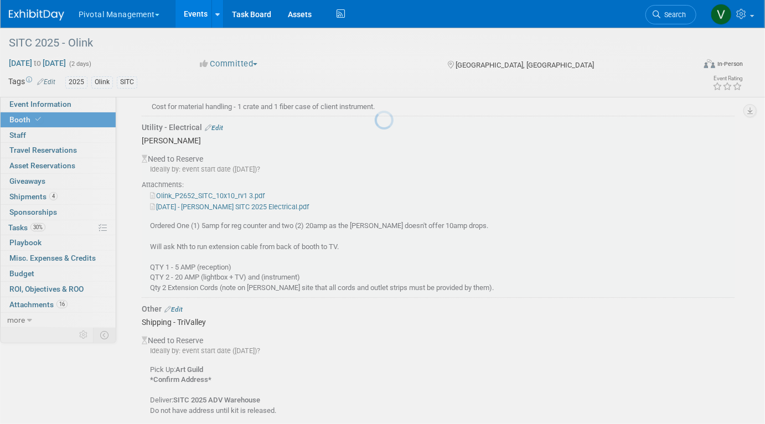
scroll to position [1425, 0]
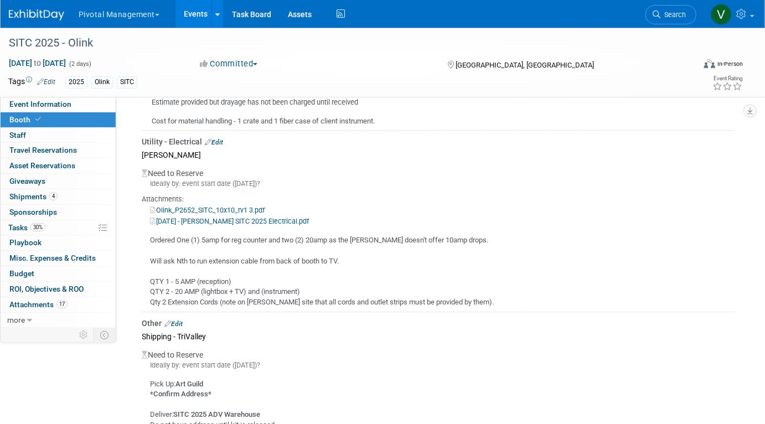
click at [222, 138] on link "Edit" at bounding box center [214, 142] width 18 height 8
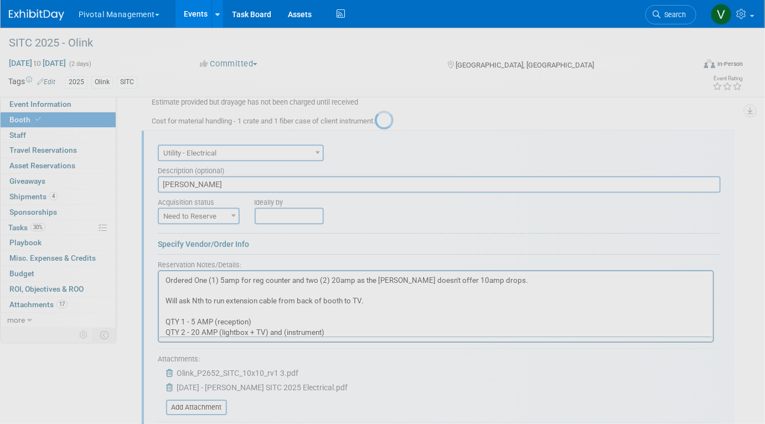
scroll to position [0, 0]
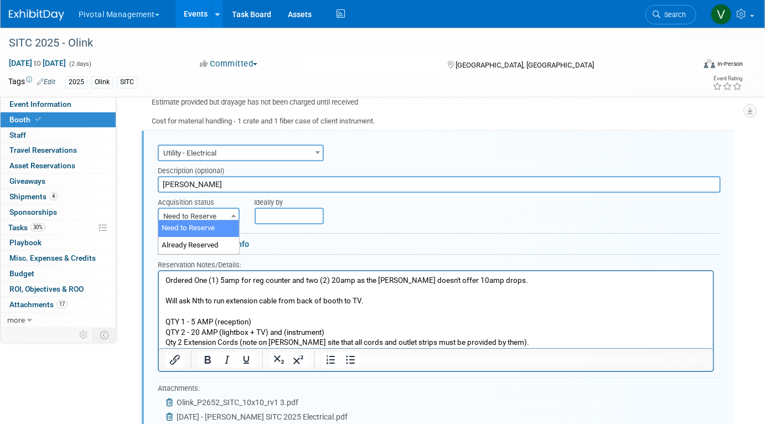
click at [194, 209] on span "Need to Reserve" at bounding box center [199, 217] width 80 height 16
select select "2"
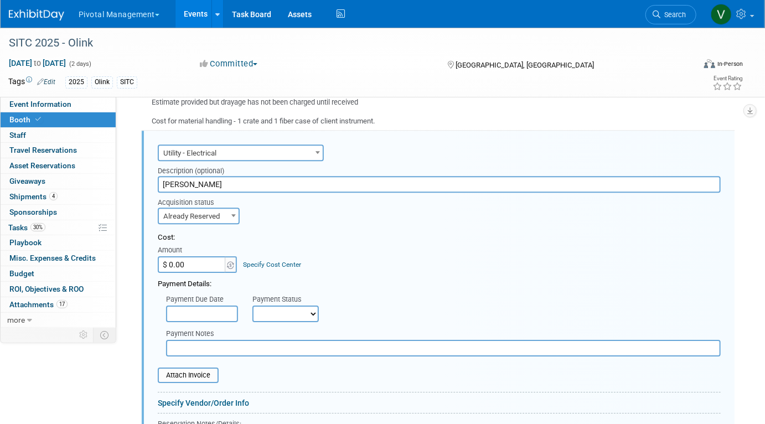
click at [182, 257] on input "$ 0.00" at bounding box center [192, 264] width 69 height 17
paste input "1,489.19"
type input "$ 1,489.19"
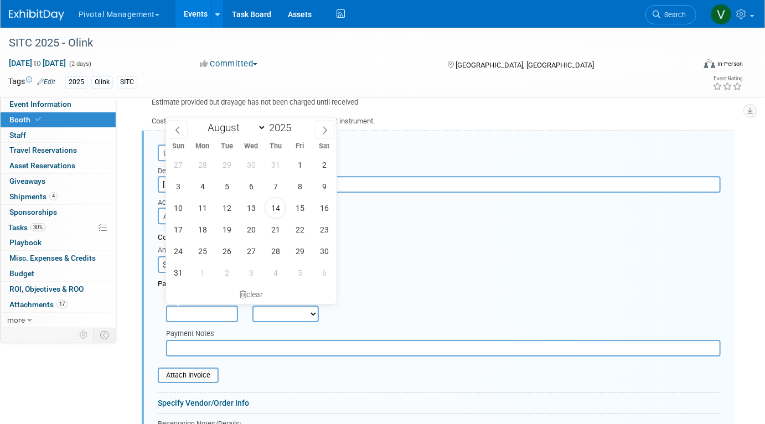
click at [189, 306] on input "text" at bounding box center [202, 314] width 72 height 17
click at [272, 203] on span "14" at bounding box center [276, 208] width 22 height 22
type input "Aug 14, 2025"
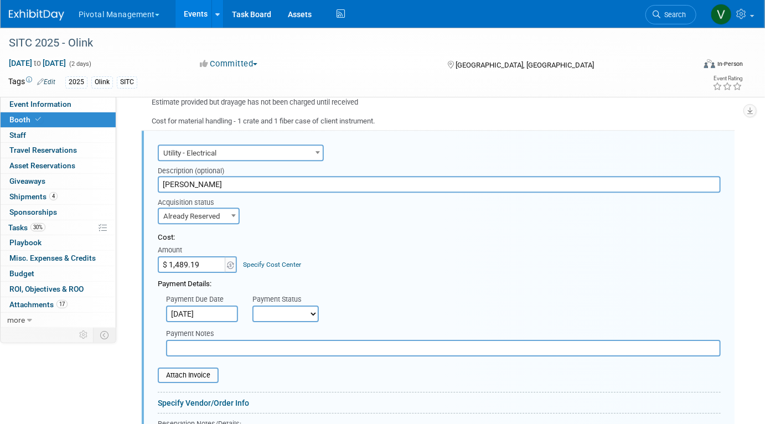
click at [292, 308] on select "Not Paid Yet Partially Paid Paid in Full" at bounding box center [286, 314] width 66 height 17
select select "1"
click at [253, 306] on select "Not Paid Yet Partially Paid Paid in Full" at bounding box center [286, 314] width 66 height 17
drag, startPoint x: 292, startPoint y: 308, endPoint x: 285, endPoint y: 346, distance: 38.9
click at [285, 346] on input "text" at bounding box center [443, 348] width 555 height 17
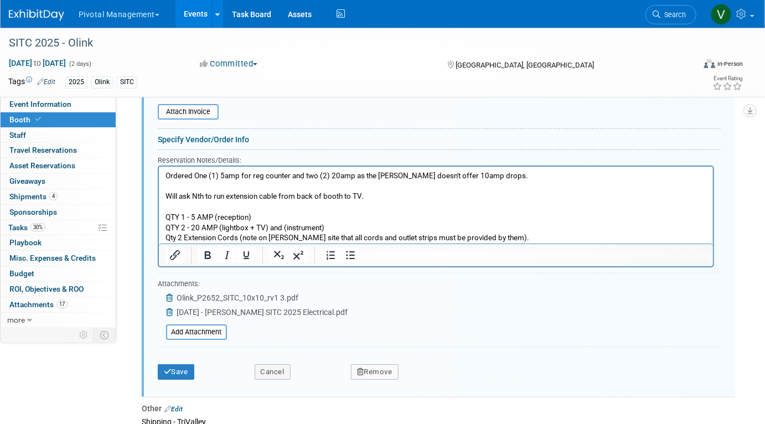
scroll to position [1705, 0]
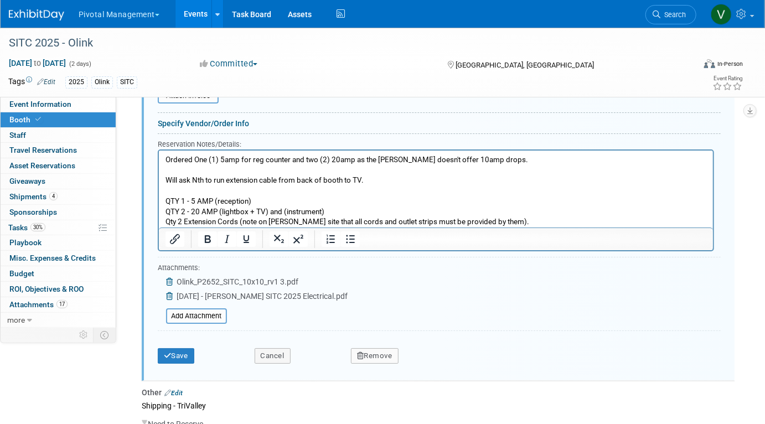
type input "Paid on Val's CC 1026"
click at [169, 292] on icon at bounding box center [170, 296] width 9 height 8
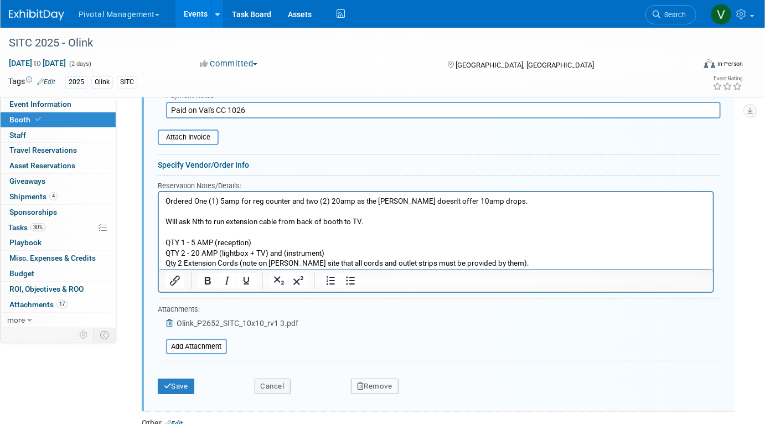
scroll to position [1661, 0]
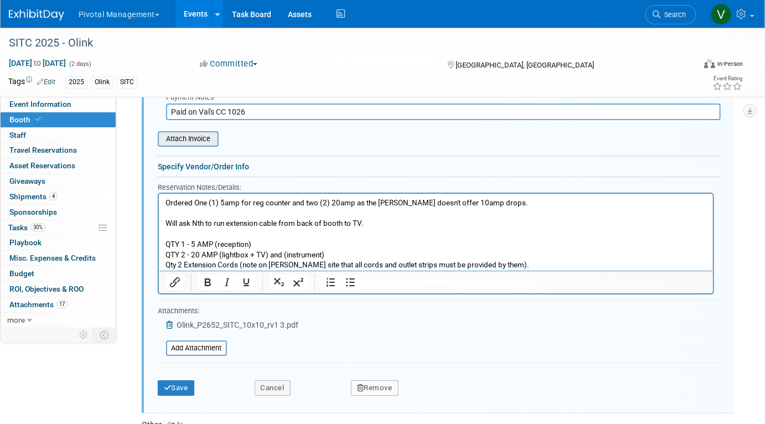
click at [199, 132] on input "file" at bounding box center [152, 138] width 132 height 13
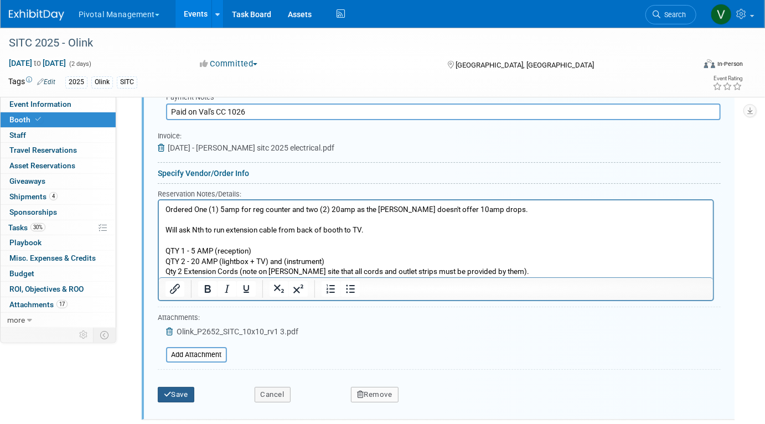
click at [183, 393] on button "Save" at bounding box center [176, 395] width 37 height 16
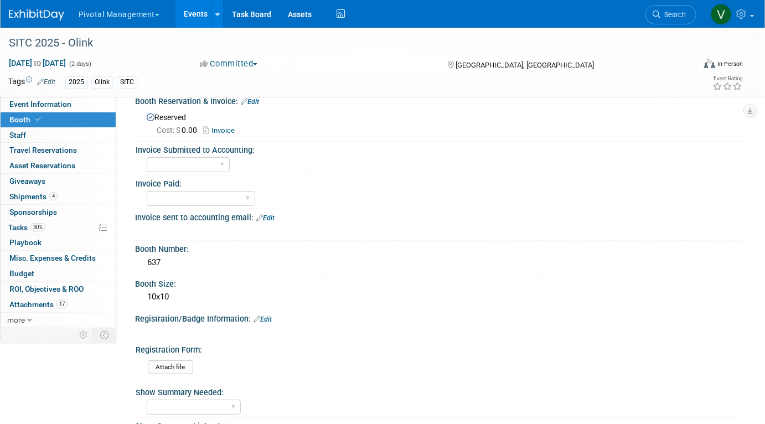
scroll to position [0, 0]
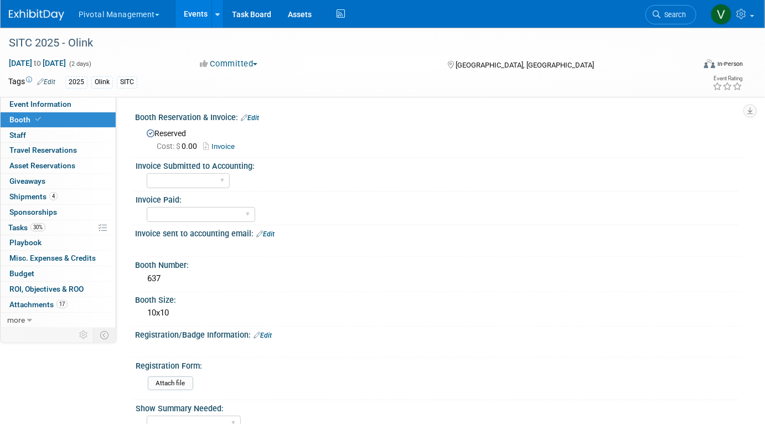
click at [188, 11] on link "Events" at bounding box center [196, 14] width 40 height 28
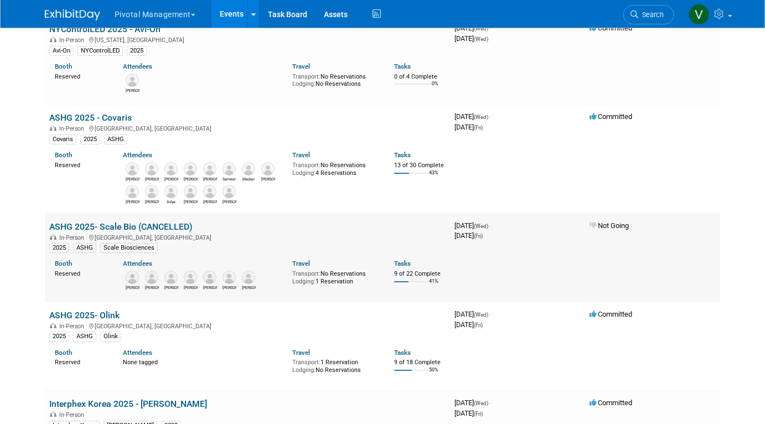
scroll to position [1689, 0]
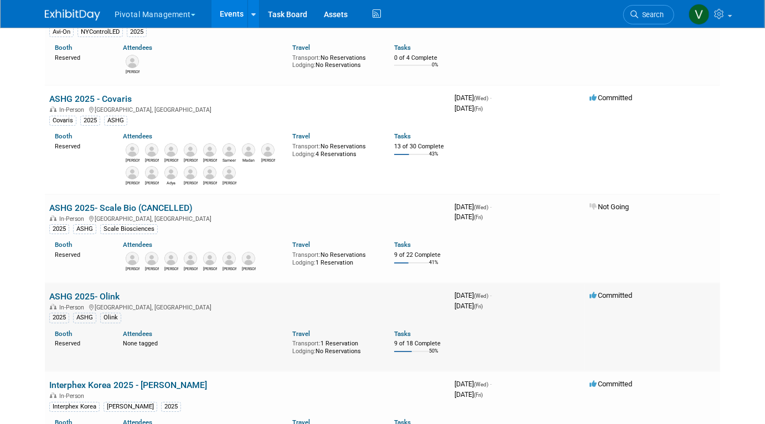
click at [97, 302] on link "ASHG 2025- Olink" at bounding box center [84, 296] width 70 height 11
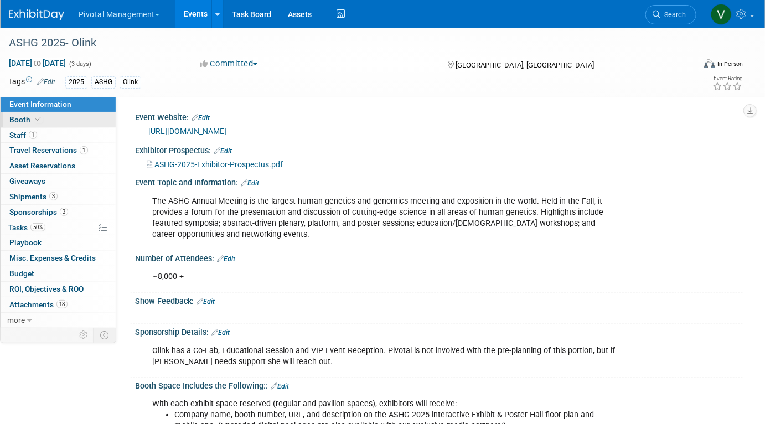
click at [55, 120] on link "Booth" at bounding box center [58, 119] width 115 height 15
